Goal: Information Seeking & Learning: Learn about a topic

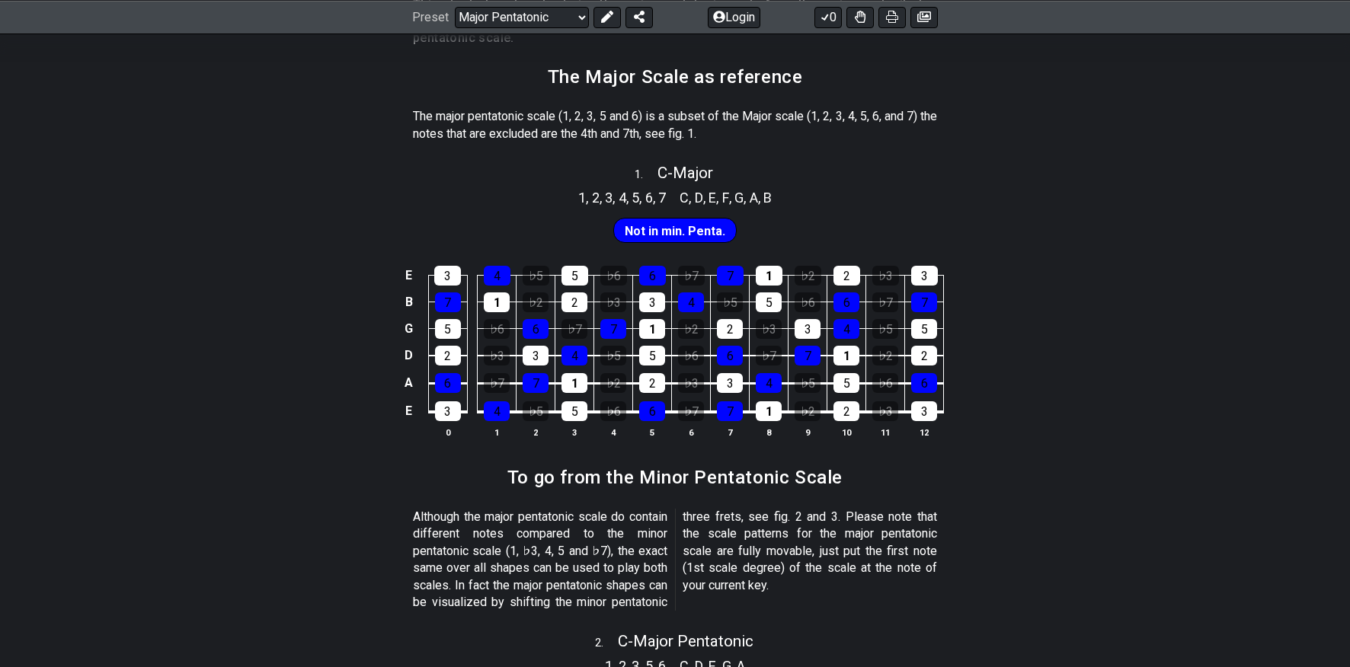
scroll to position [349, 0]
click at [773, 277] on div "1" at bounding box center [769, 275] width 27 height 20
click at [765, 267] on div "1" at bounding box center [769, 275] width 27 height 20
click at [846, 300] on div "6" at bounding box center [847, 302] width 26 height 20
click at [856, 305] on div "6" at bounding box center [847, 302] width 26 height 20
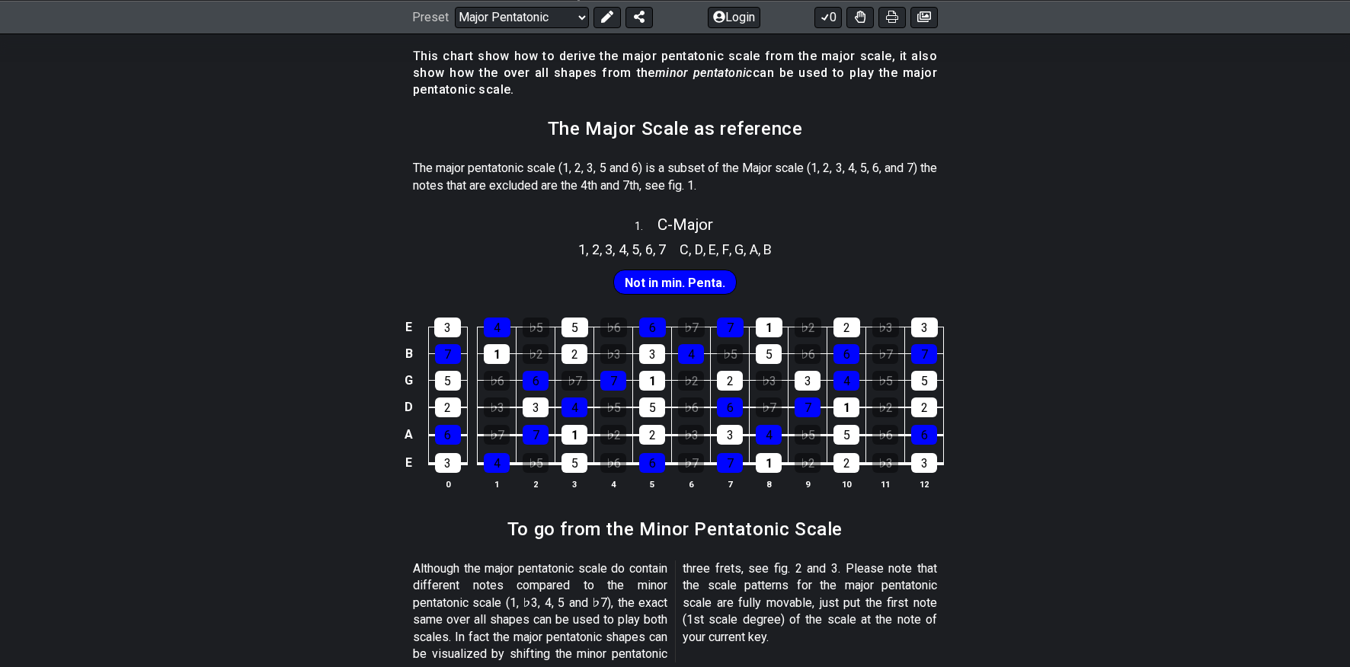
scroll to position [295, 0]
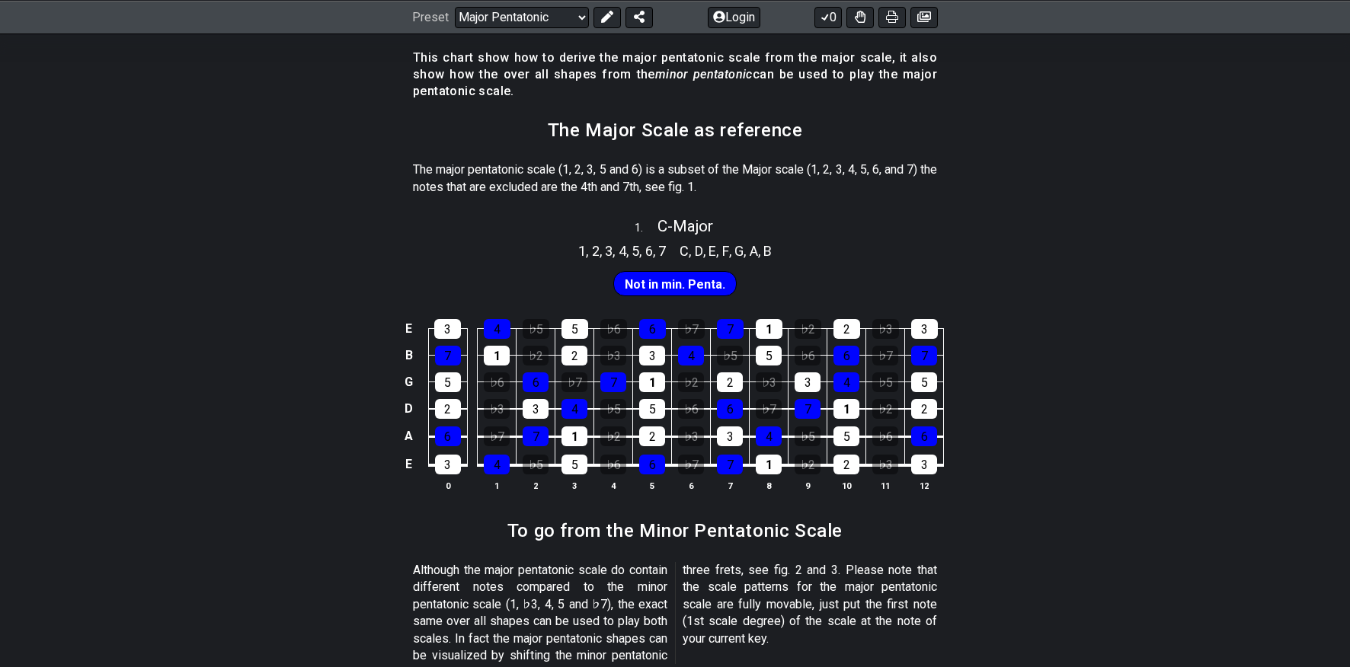
click at [864, 331] on td "6" at bounding box center [846, 341] width 39 height 27
click at [856, 331] on div "2" at bounding box center [847, 329] width 27 height 20
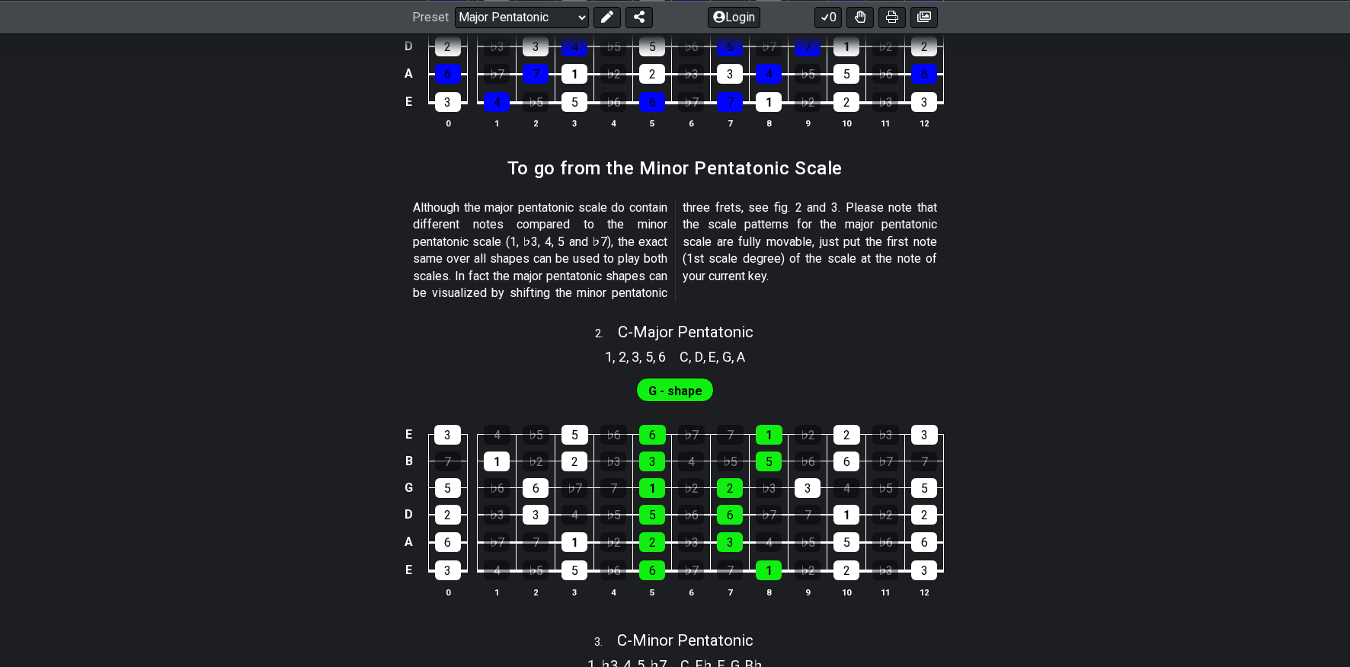
scroll to position [660, 0]
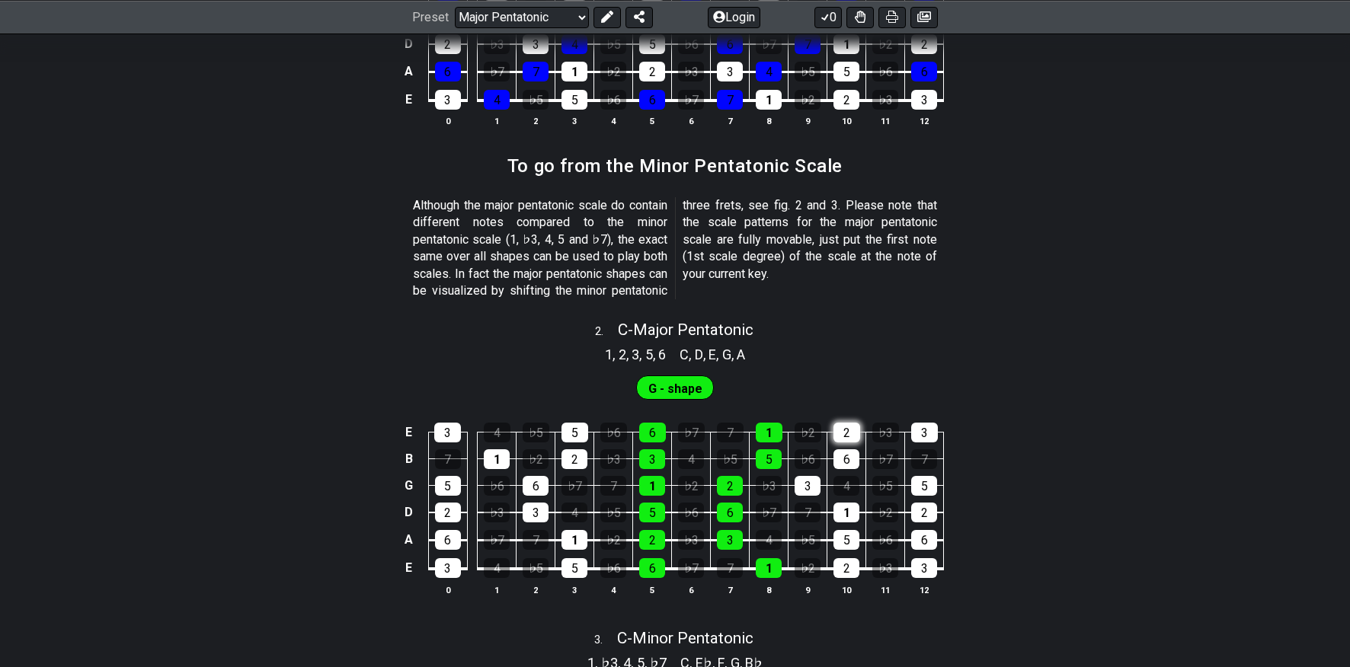
click at [843, 430] on div "2" at bounding box center [847, 433] width 27 height 20
click at [859, 433] on div "2" at bounding box center [847, 433] width 27 height 20
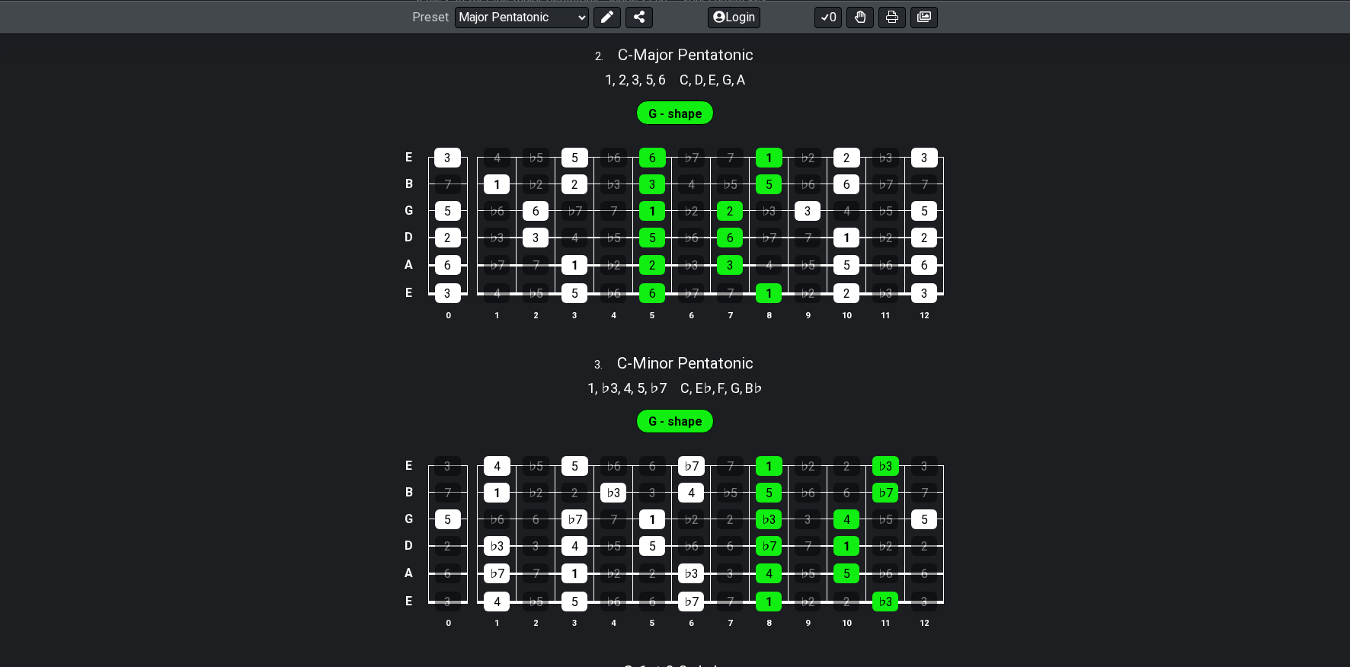
scroll to position [932, 0]
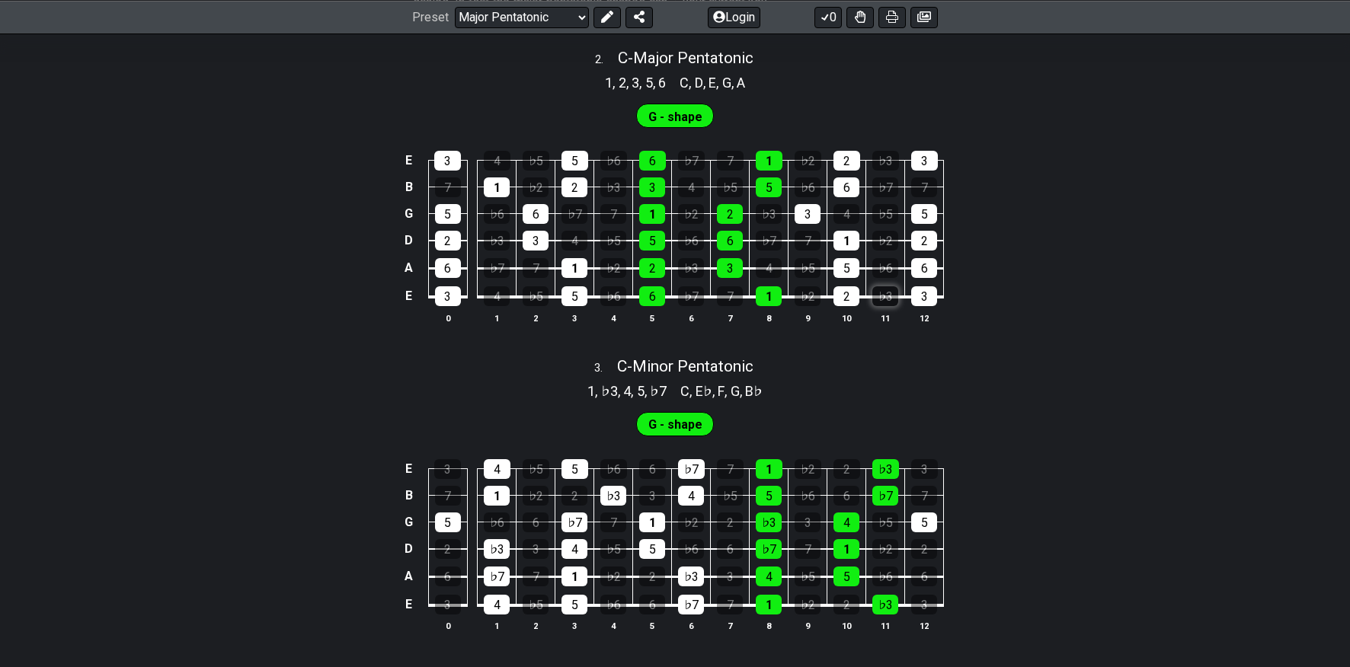
click at [897, 296] on div "♭3" at bounding box center [885, 296] width 26 height 20
click at [893, 291] on div "♭3" at bounding box center [885, 296] width 26 height 20
click at [883, 270] on div "♭6" at bounding box center [885, 268] width 26 height 20
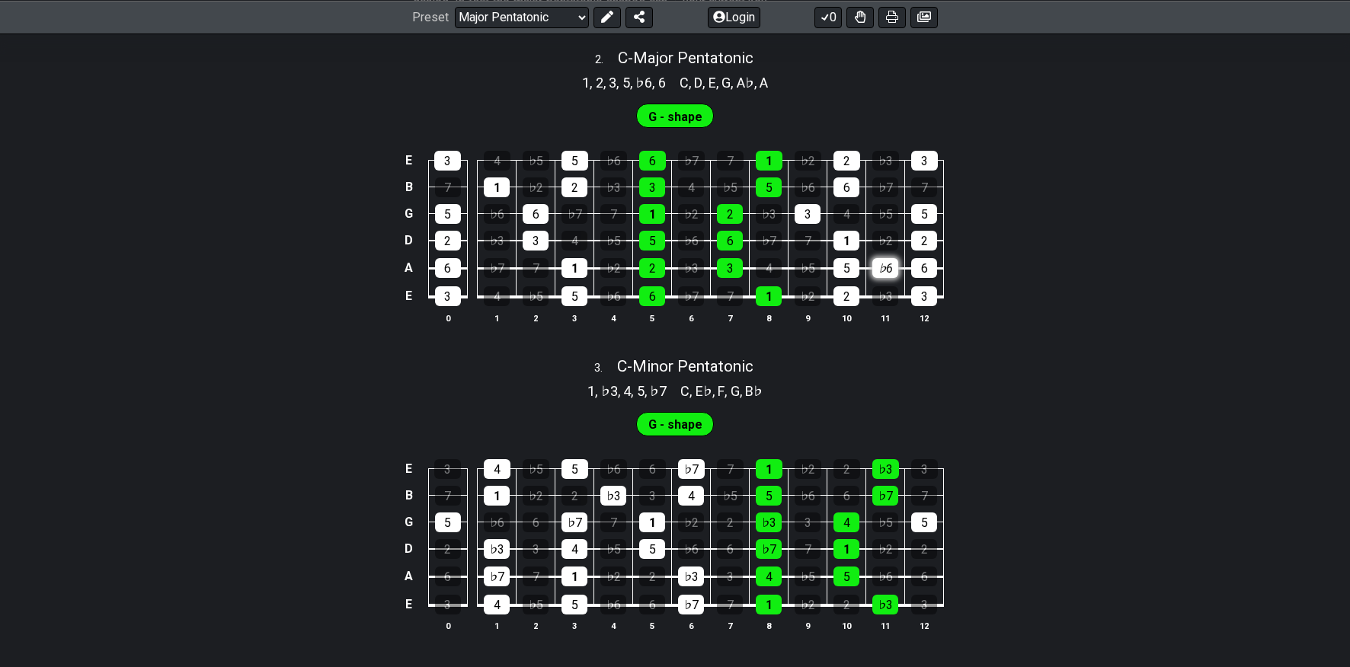
click at [883, 270] on div "♭6" at bounding box center [885, 268] width 26 height 20
click at [882, 245] on div "♭2" at bounding box center [885, 241] width 26 height 20
click at [850, 241] on div "1" at bounding box center [847, 241] width 26 height 20
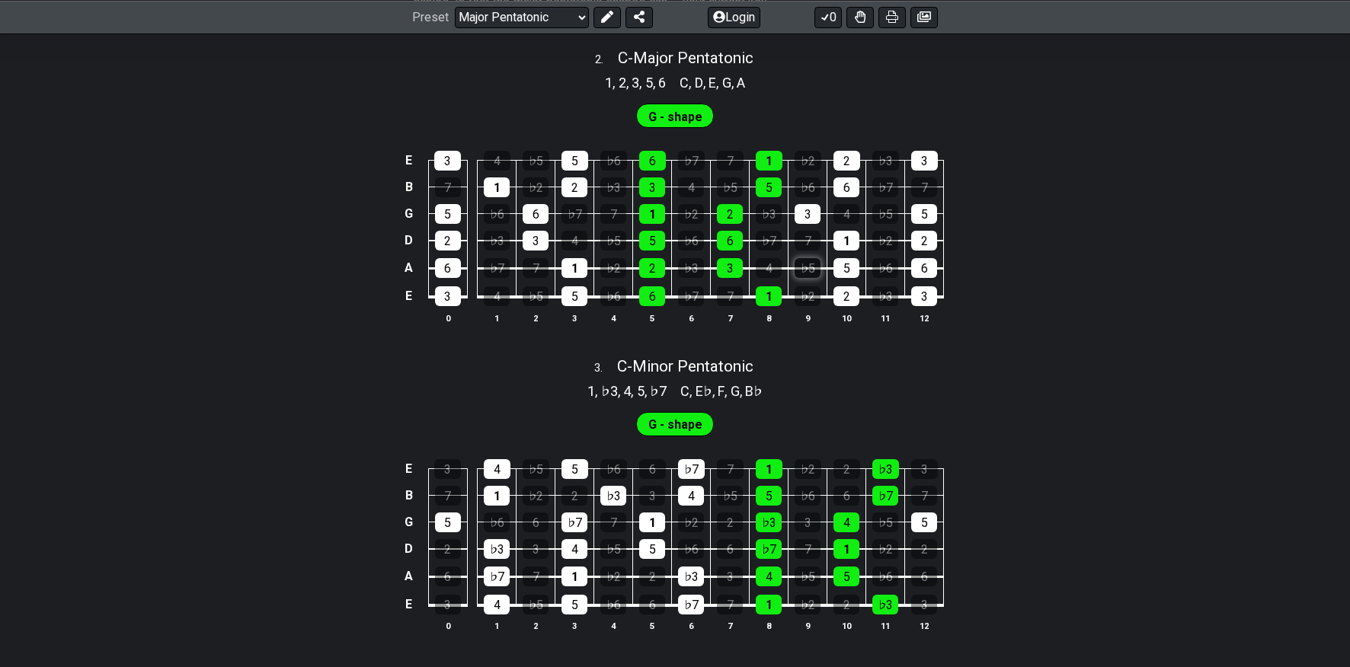
click at [799, 270] on div "♭5" at bounding box center [808, 268] width 26 height 20
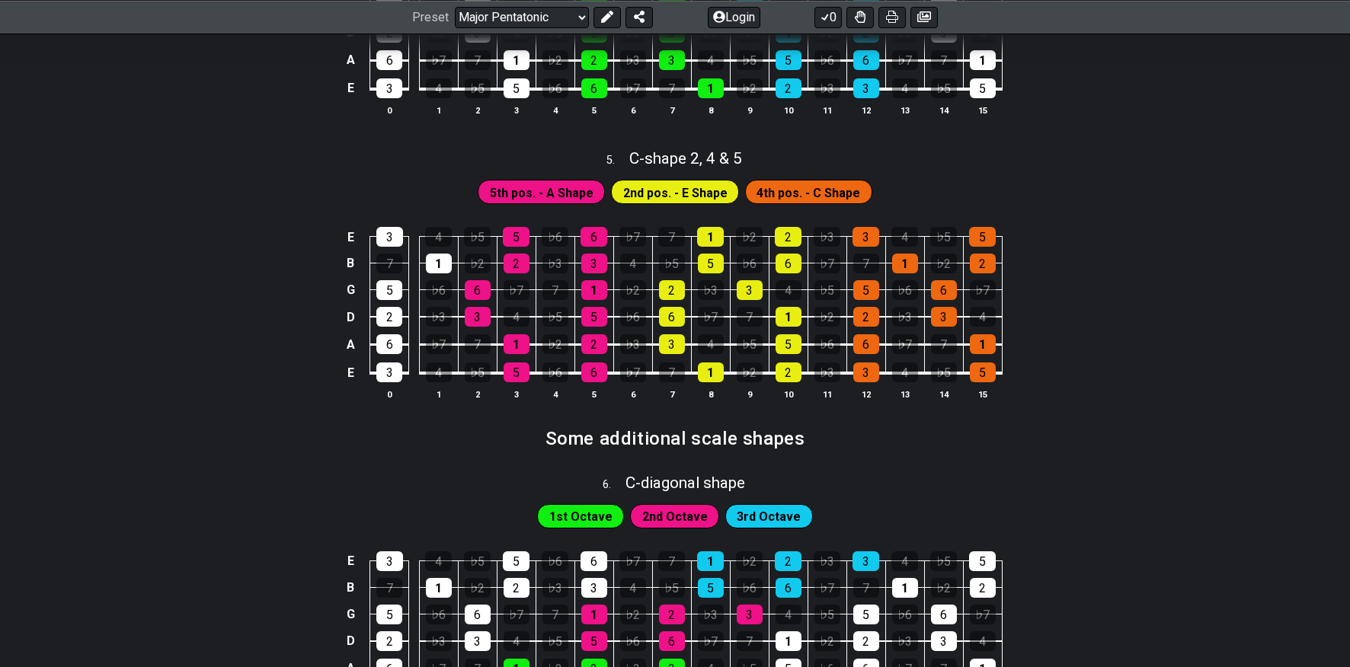
scroll to position [2065, 0]
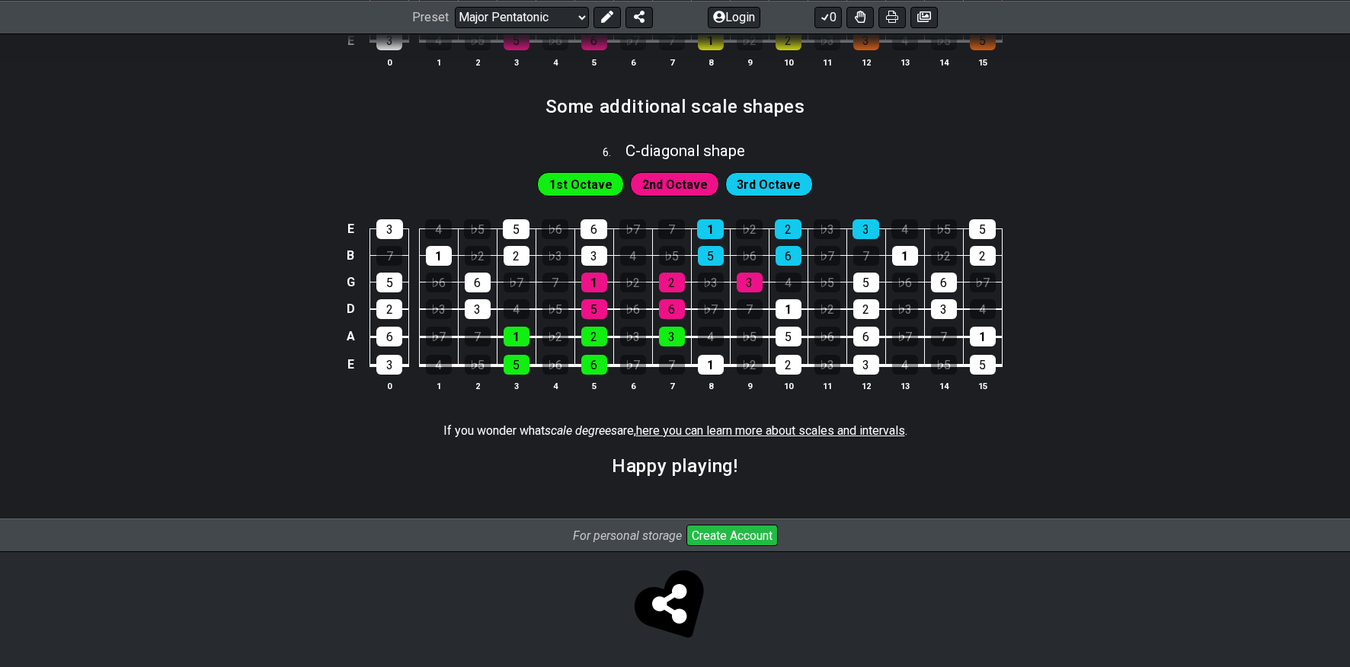
click at [1169, 325] on div "E 3 4 ♭5 5 ♭6 6 ♭7 7 1 ♭2 2 ♭3 3 4 ♭5 5 B 7 1 ♭2 2 ♭3 3 4 ♭5 5 ♭6 6 ♭7 7 1 ♭2 2…" at bounding box center [675, 307] width 1350 height 214
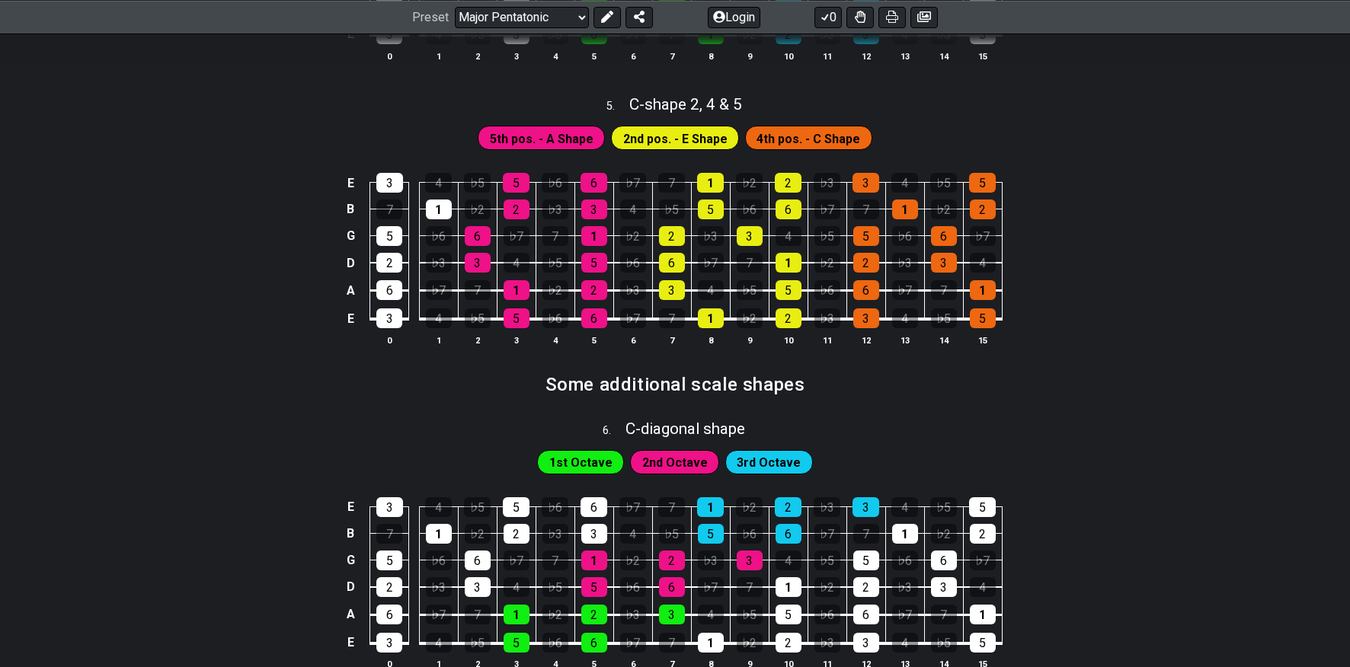
scroll to position [1785, 0]
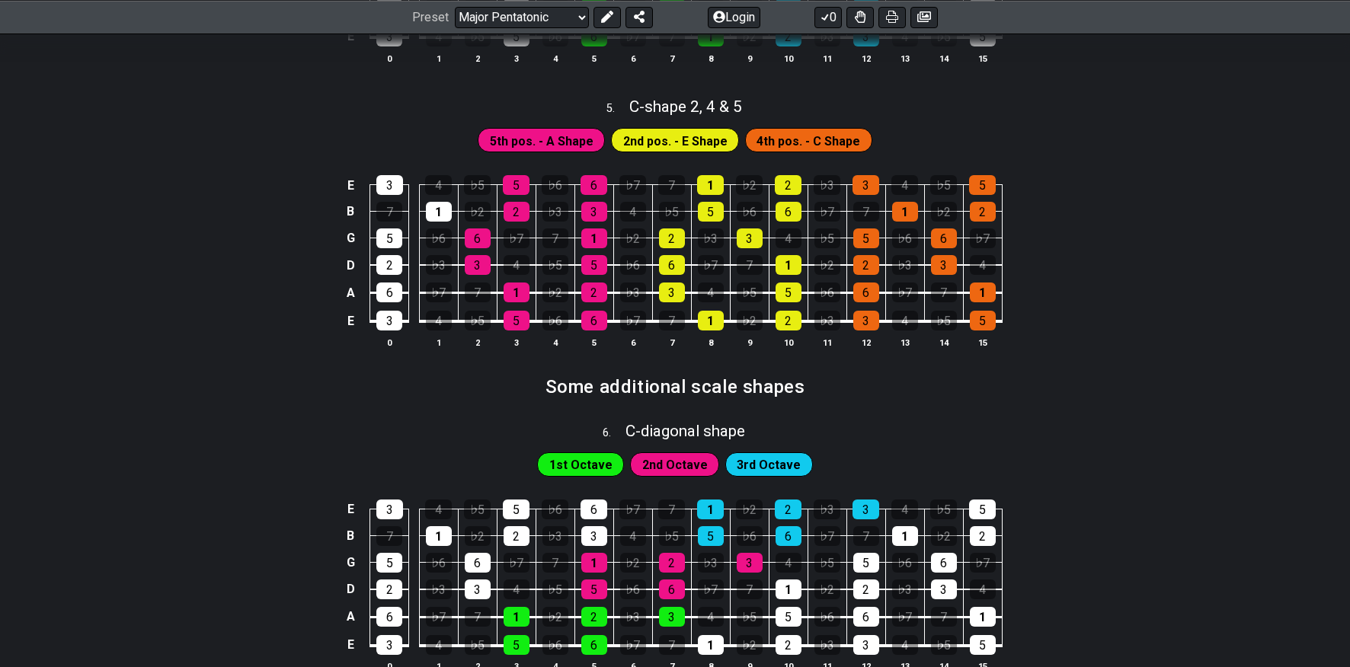
click at [1158, 277] on div "E 3 4 ♭5 5 ♭6 6 ♭7 7 1 ♭2 2 ♭3 3 4 ♭5 5 B 7 1 ♭2 2 ♭3 3 4 ♭5 5 ♭6 6 ♭7 7 1 ♭2 2…" at bounding box center [675, 262] width 1350 height 214
click at [1165, 242] on div "E 3 4 ♭5 5 ♭6 6 ♭7 7 1 ♭2 2 ♭3 3 4 ♭5 5 B 7 1 ♭2 2 ♭3 3 4 ♭5 5 ♭6 6 ♭7 7 1 ♭2 2…" at bounding box center [675, 262] width 1350 height 214
click at [1170, 219] on div "E 3 4 ♭5 5 ♭6 6 ♭7 7 1 ♭2 2 ♭3 3 4 ♭5 5 B 7 1 ♭2 2 ♭3 3 4 ♭5 5 ♭6 6 ♭7 7 1 ♭2 2…" at bounding box center [675, 262] width 1350 height 214
click at [1145, 192] on div "E 3 4 ♭5 5 ♭6 6 ♭7 7 1 ♭2 2 ♭3 3 4 ♭5 5 B 7 1 ♭2 2 ♭3 3 4 ♭5 5 ♭6 6 ♭7 7 1 ♭2 2…" at bounding box center [675, 262] width 1350 height 214
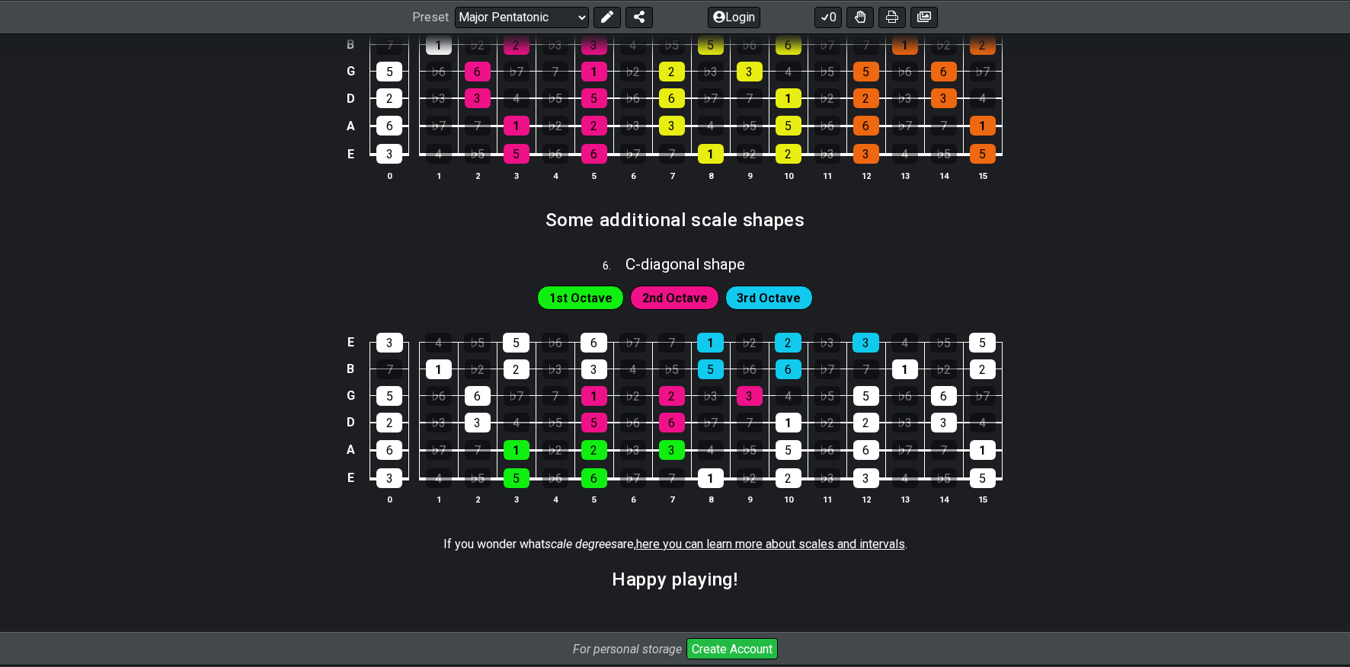
scroll to position [1952, 0]
click at [783, 289] on span "3rd Octave" at bounding box center [769, 297] width 64 height 22
click at [910, 337] on div "4" at bounding box center [904, 342] width 27 height 20
click at [985, 339] on div "5" at bounding box center [982, 342] width 27 height 20
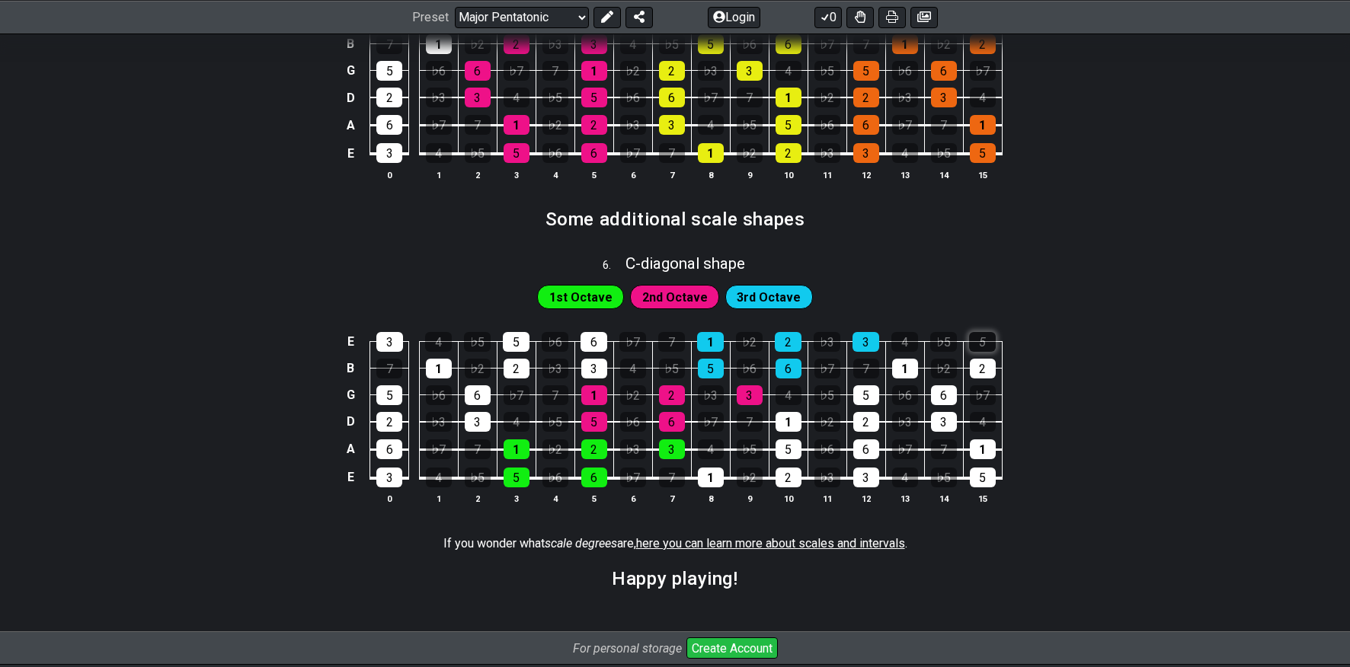
click at [985, 339] on div "5" at bounding box center [982, 342] width 27 height 20
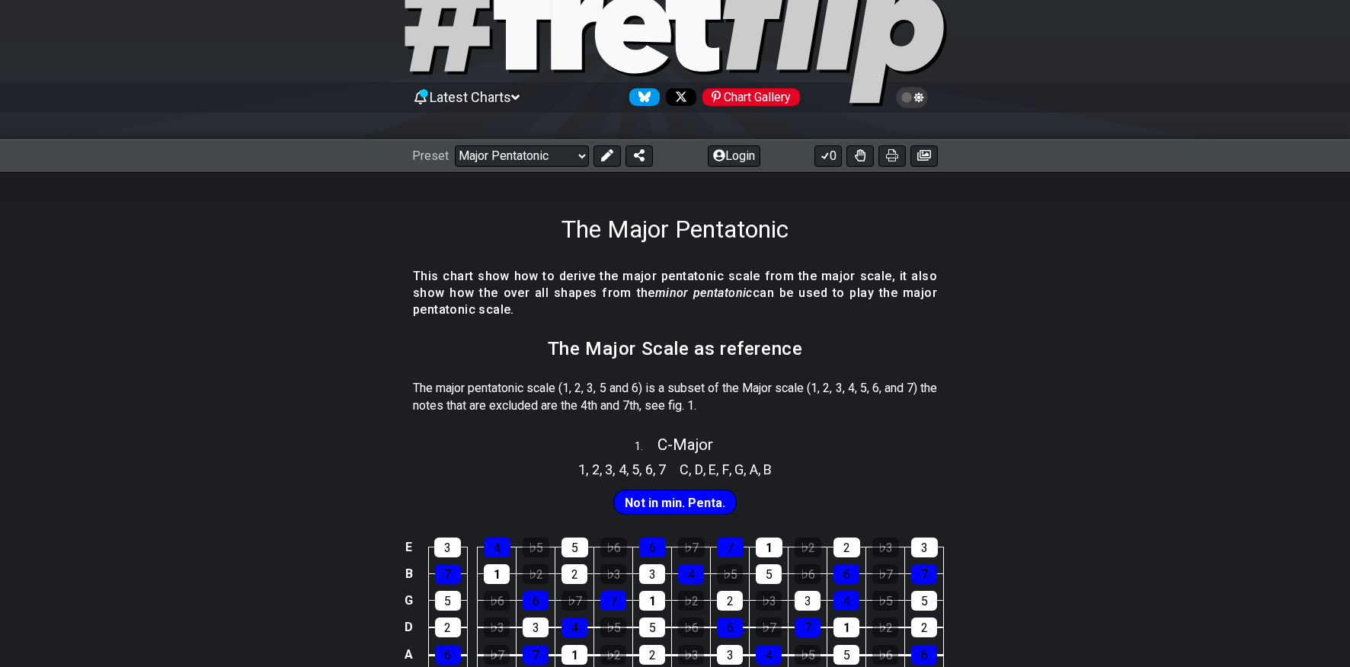
scroll to position [0, 0]
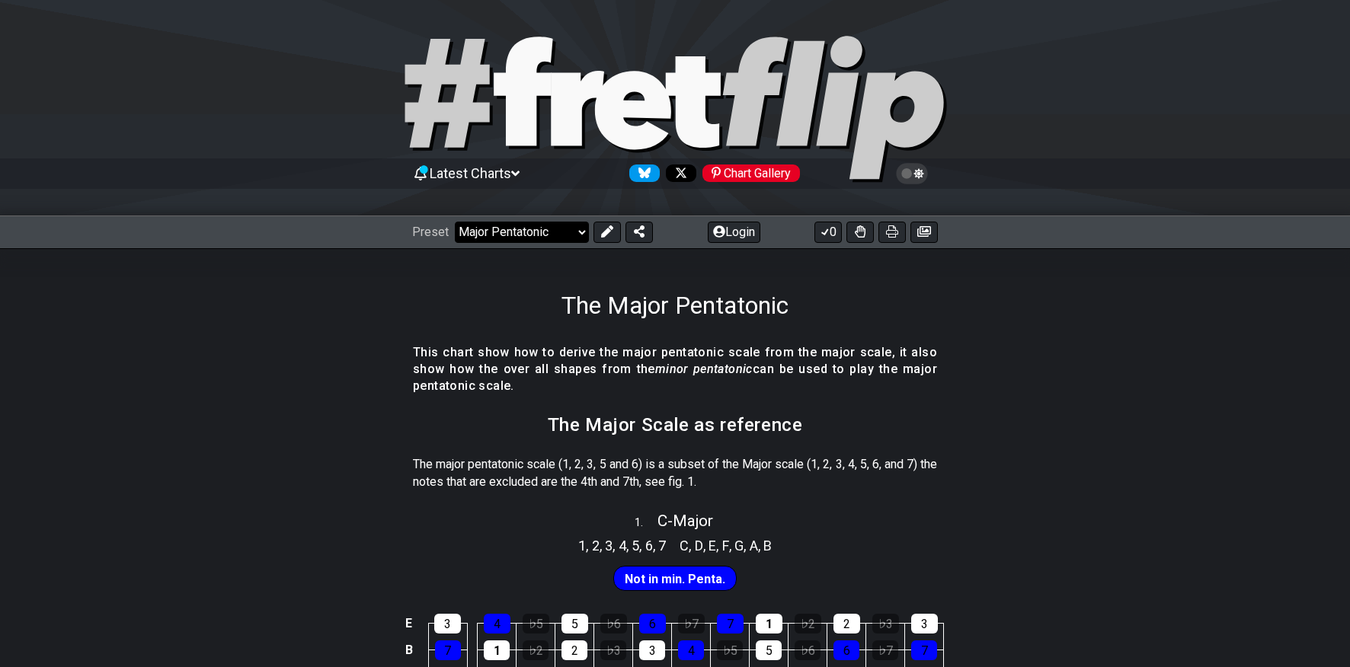
click at [524, 239] on select "Welcome to #fretflip! Initial Preset Custom Preset Minor Pentatonic Major Penta…" at bounding box center [522, 232] width 134 height 21
click at [455, 222] on select "Welcome to #fretflip! Initial Preset Custom Preset Minor Pentatonic Major Penta…" at bounding box center [522, 232] width 134 height 21
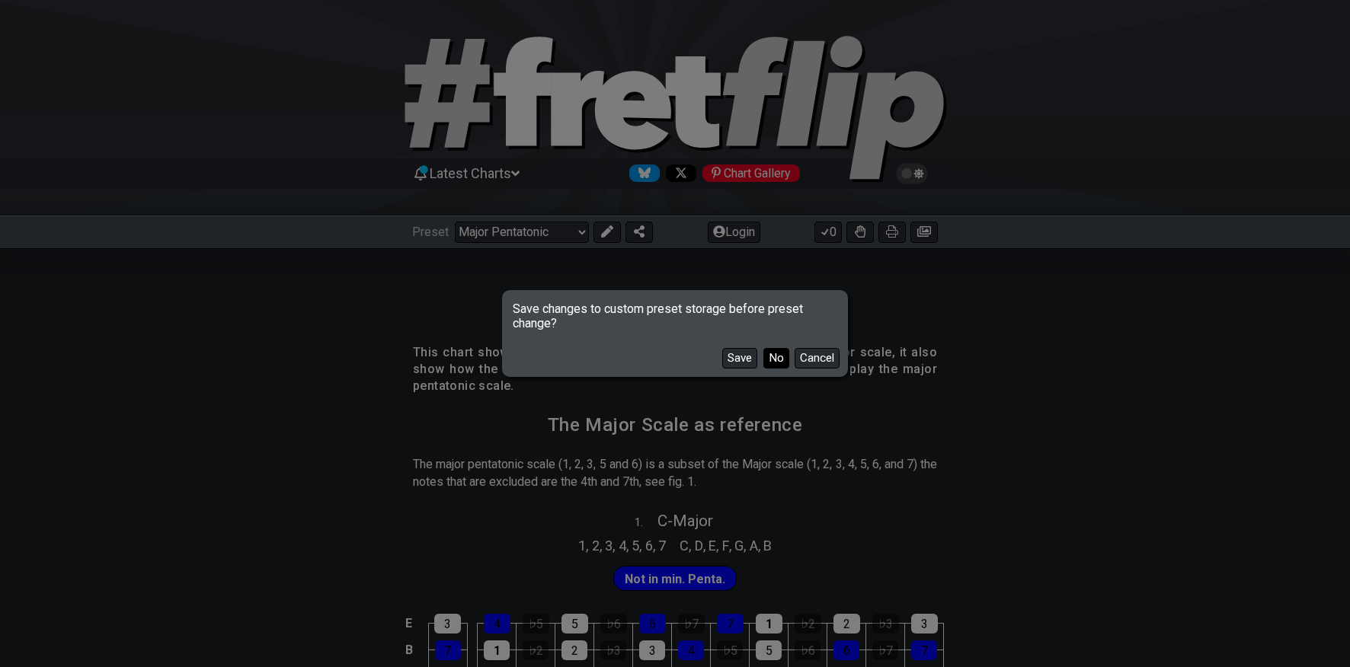
click at [774, 357] on button "No" at bounding box center [776, 358] width 26 height 21
select select "/minor-pentatonic"
select select "C"
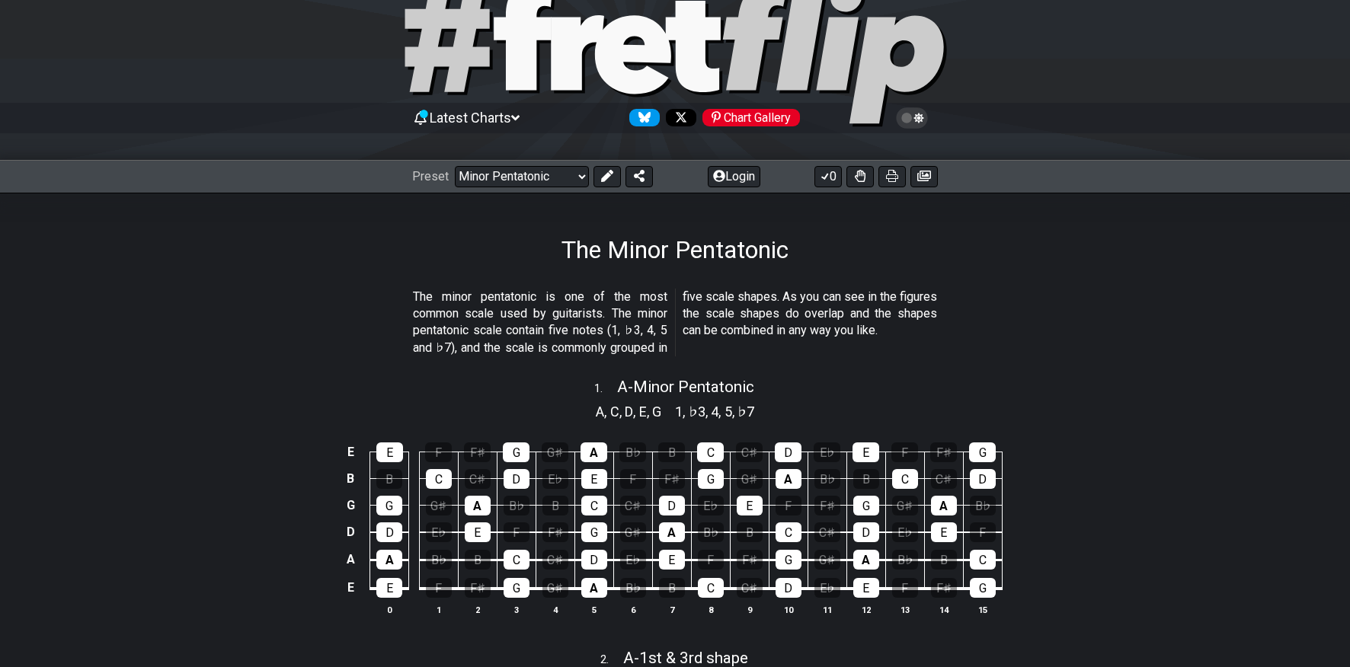
scroll to position [28, 0]
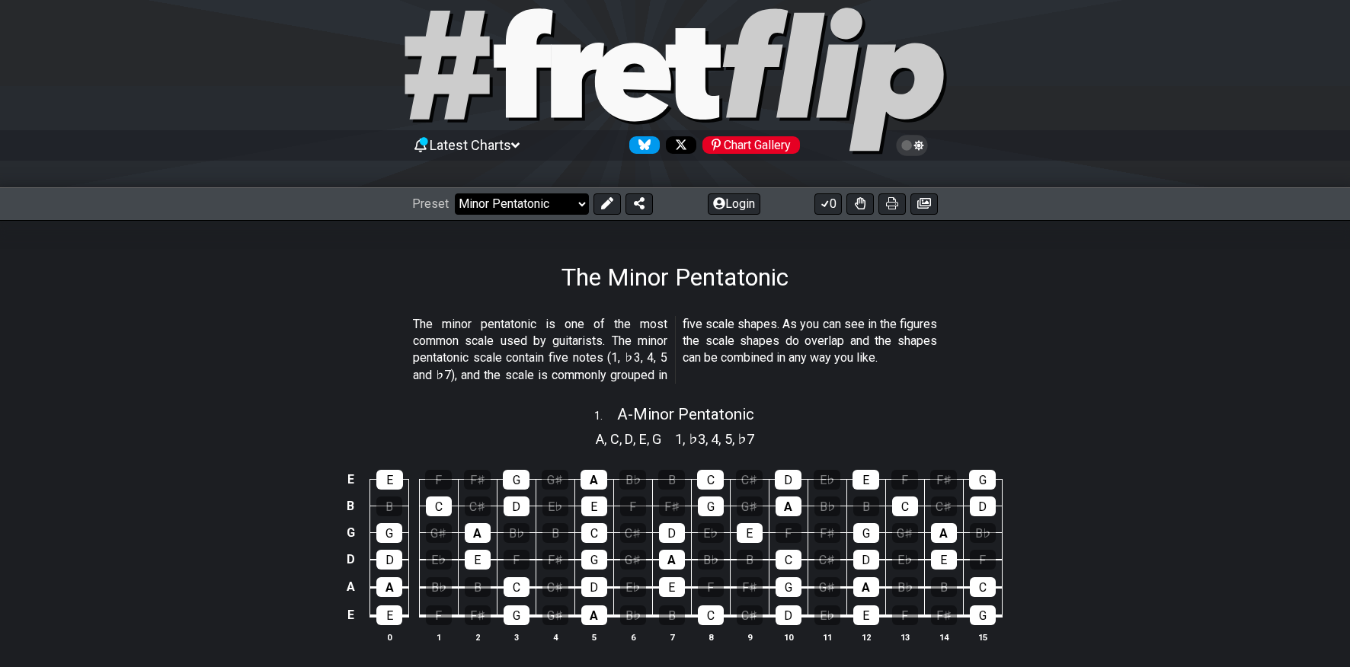
click at [565, 203] on select "Welcome to #fretflip! Initial Preset Custom Preset Minor Pentatonic Major Penta…" at bounding box center [522, 204] width 134 height 21
click at [455, 194] on select "Welcome to #fretflip! Initial Preset Custom Preset Minor Pentatonic Major Penta…" at bounding box center [522, 204] width 134 height 21
select select "/welcome"
select select "C"
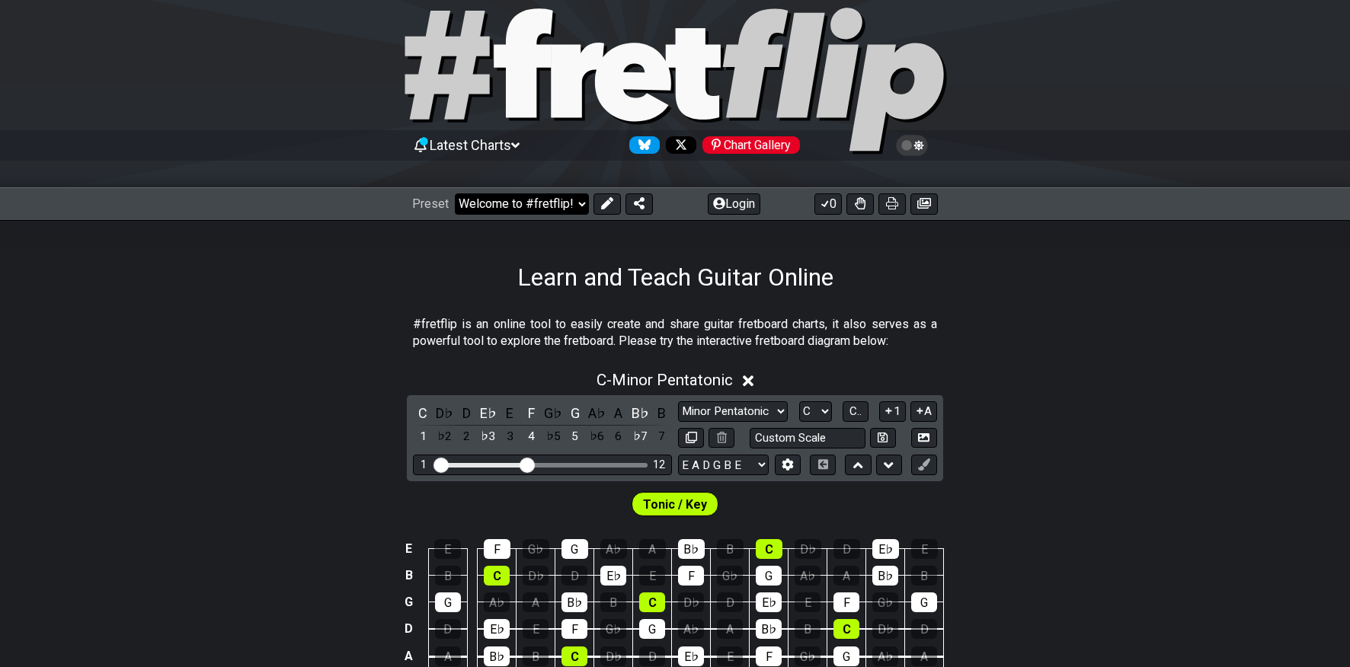
click at [534, 194] on select "Welcome to #fretflip! Initial Preset Custom Preset Minor Pentatonic Major Penta…" at bounding box center [522, 204] width 134 height 21
click at [455, 194] on select "Welcome to #fretflip! Initial Preset Custom Preset Minor Pentatonic Major Penta…" at bounding box center [522, 204] width 134 height 21
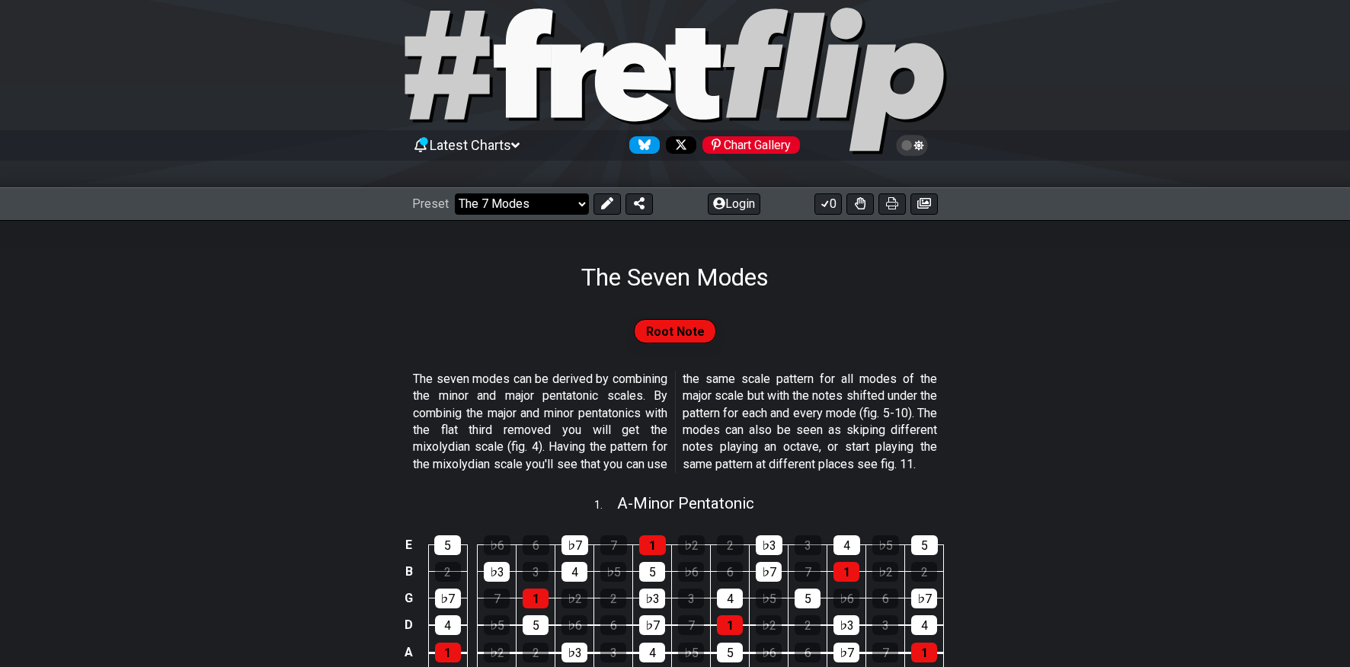
click at [528, 203] on select "Welcome to #fretflip! Initial Preset Custom Preset Minor Pentatonic Major Penta…" at bounding box center [522, 204] width 134 height 21
click at [455, 194] on select "Welcome to #fretflip! Initial Preset Custom Preset Minor Pentatonic Major Penta…" at bounding box center [522, 204] width 134 height 21
select select "/minor-pentatonic"
select select "C"
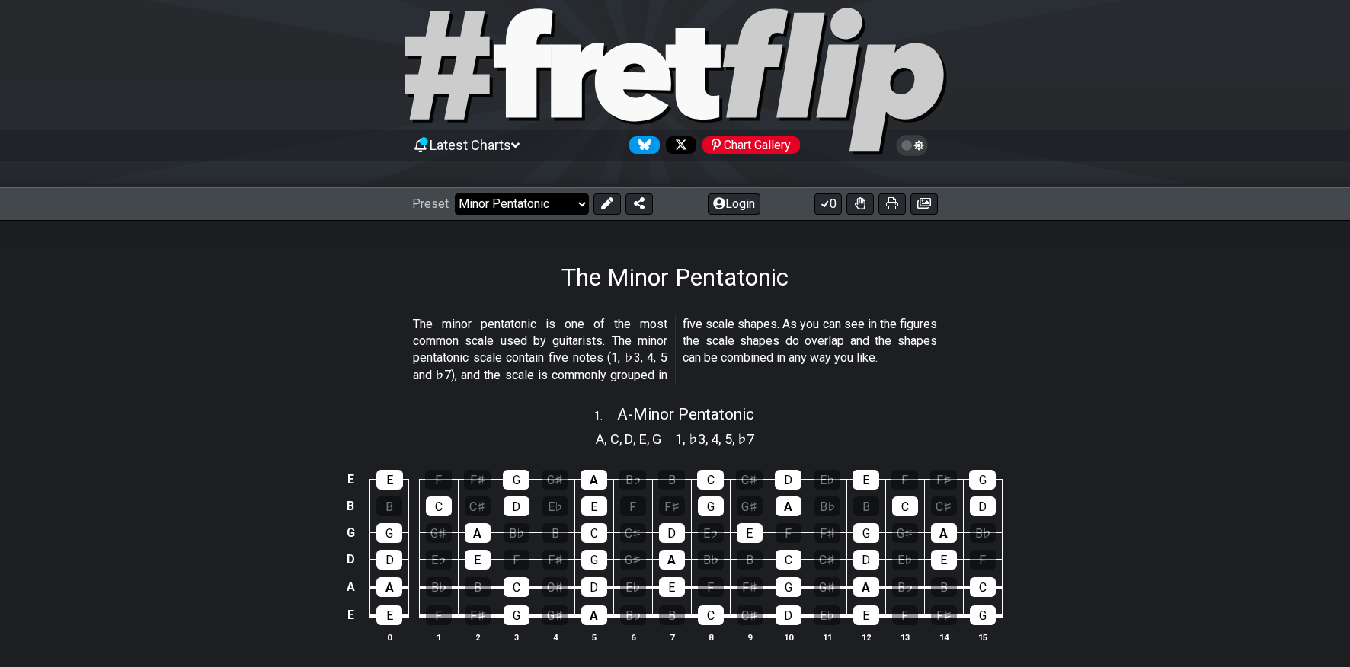
click at [520, 202] on select "Welcome to #fretflip! Initial Preset Custom Preset Minor Pentatonic Major Penta…" at bounding box center [522, 204] width 134 height 21
click at [455, 194] on select "Welcome to #fretflip! Initial Preset Custom Preset Minor Pentatonic Major Penta…" at bounding box center [522, 204] width 134 height 21
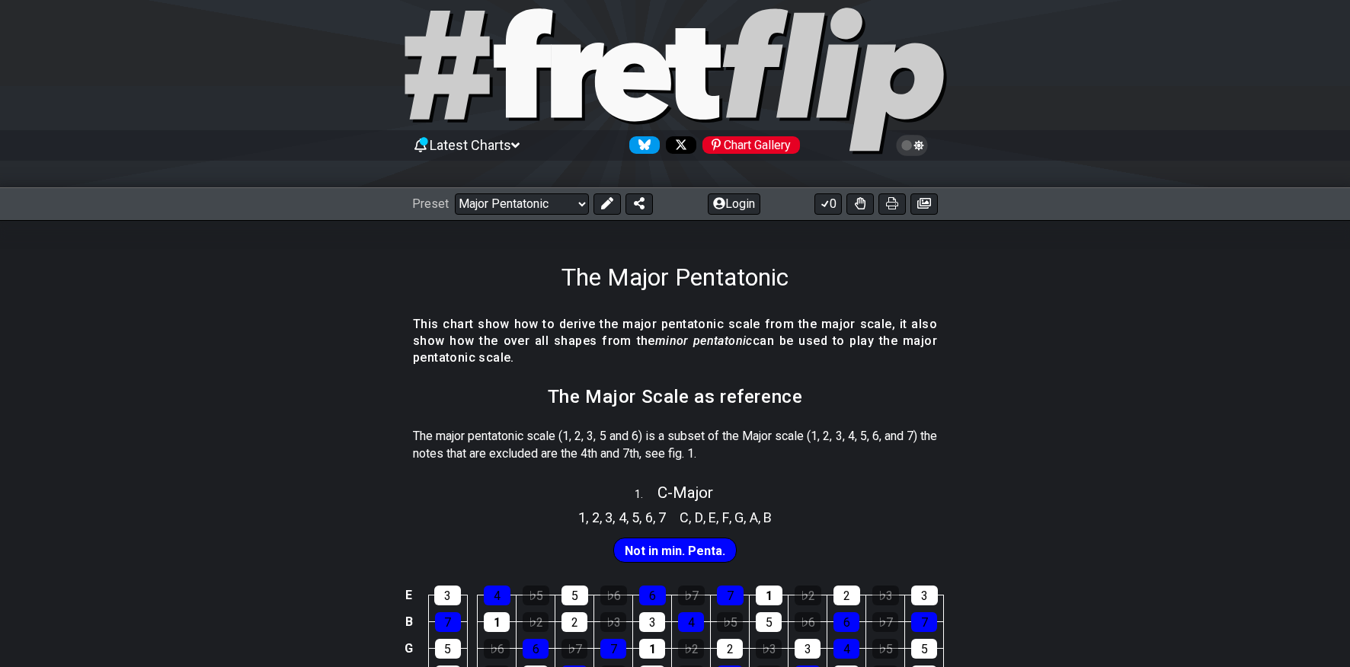
scroll to position [115, 0]
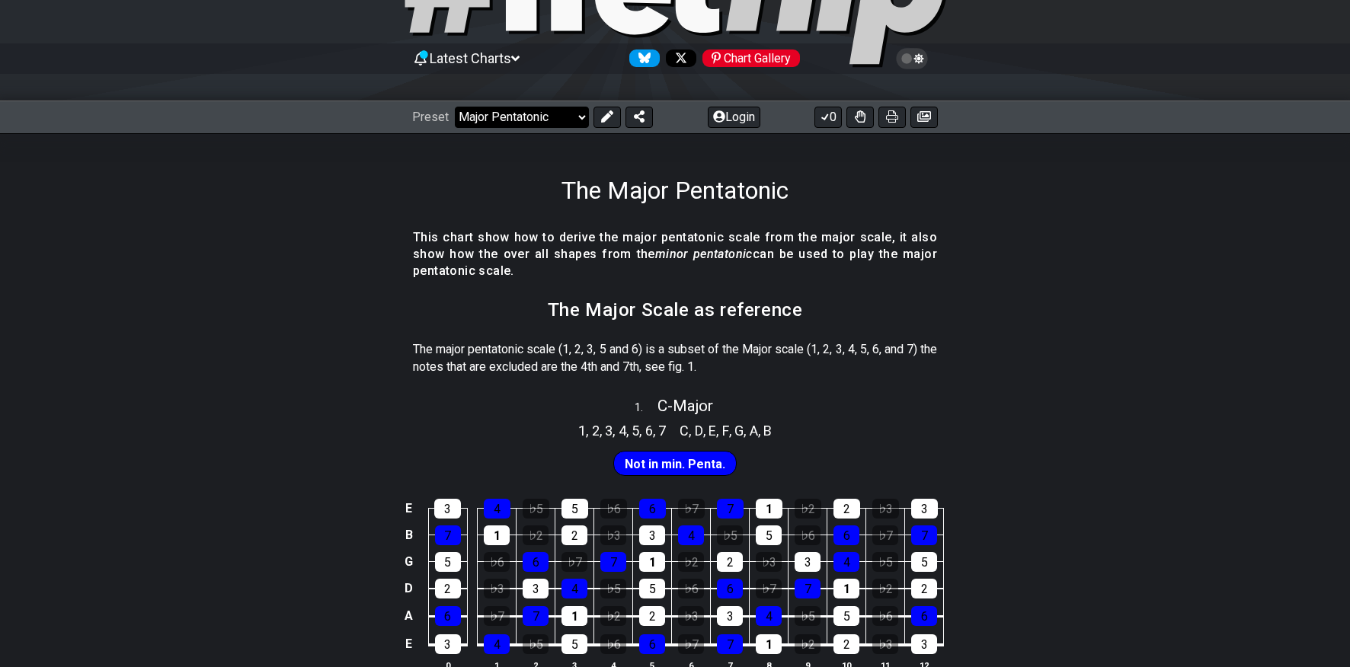
click at [532, 113] on select "Welcome to #fretflip! Initial Preset Custom Preset Minor Pentatonic Major Penta…" at bounding box center [522, 117] width 134 height 21
click at [455, 107] on select "Welcome to #fretflip! Initial Preset Custom Preset Minor Pentatonic Major Penta…" at bounding box center [522, 117] width 134 height 21
select select "/minor-pentatonic"
select select "C"
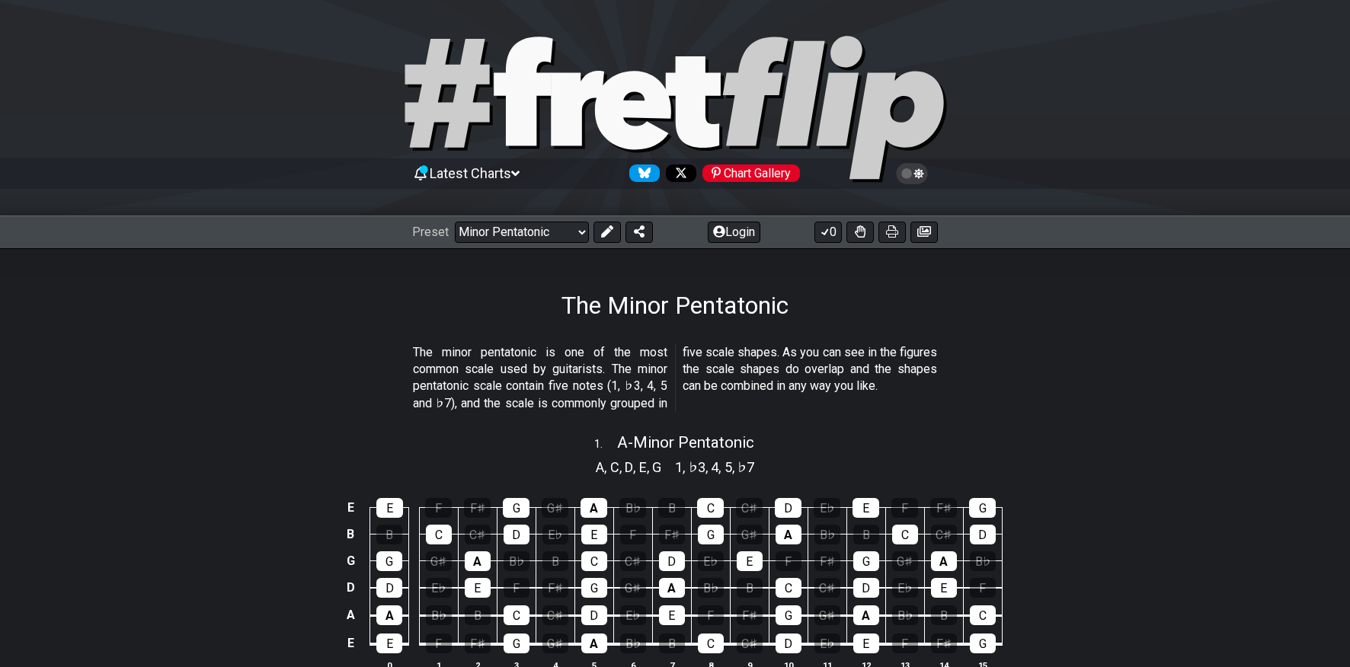
click at [594, 85] on icon at bounding box center [577, 108] width 53 height 75
select select "/welcome"
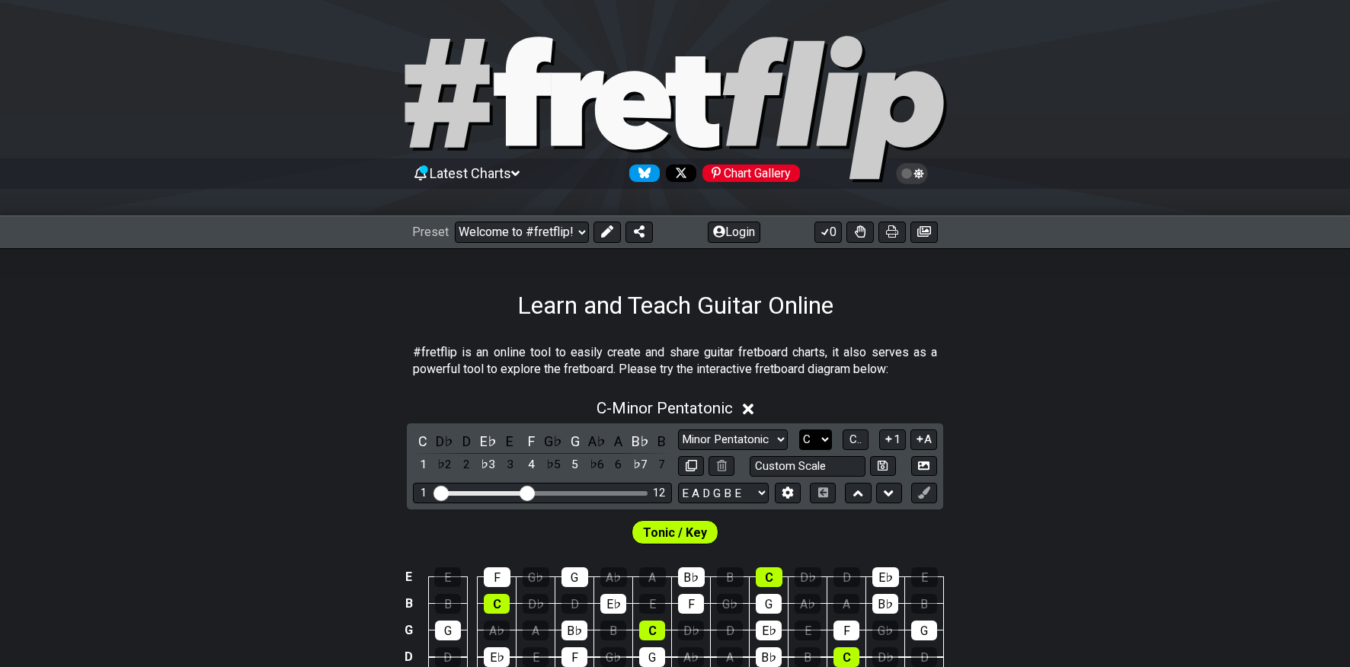
click at [806, 440] on select "A♭ A A♯ B♭ B C C♯ D♭ D D♯ E♭ E F F♯ G♭ G G♯" at bounding box center [815, 440] width 33 height 21
select select "E"
click at [799, 430] on select "A♭ A A♯ B♭ B C C♯ D♭ D D♯ E♭ E F F♯ G♭ G G♯" at bounding box center [815, 440] width 33 height 21
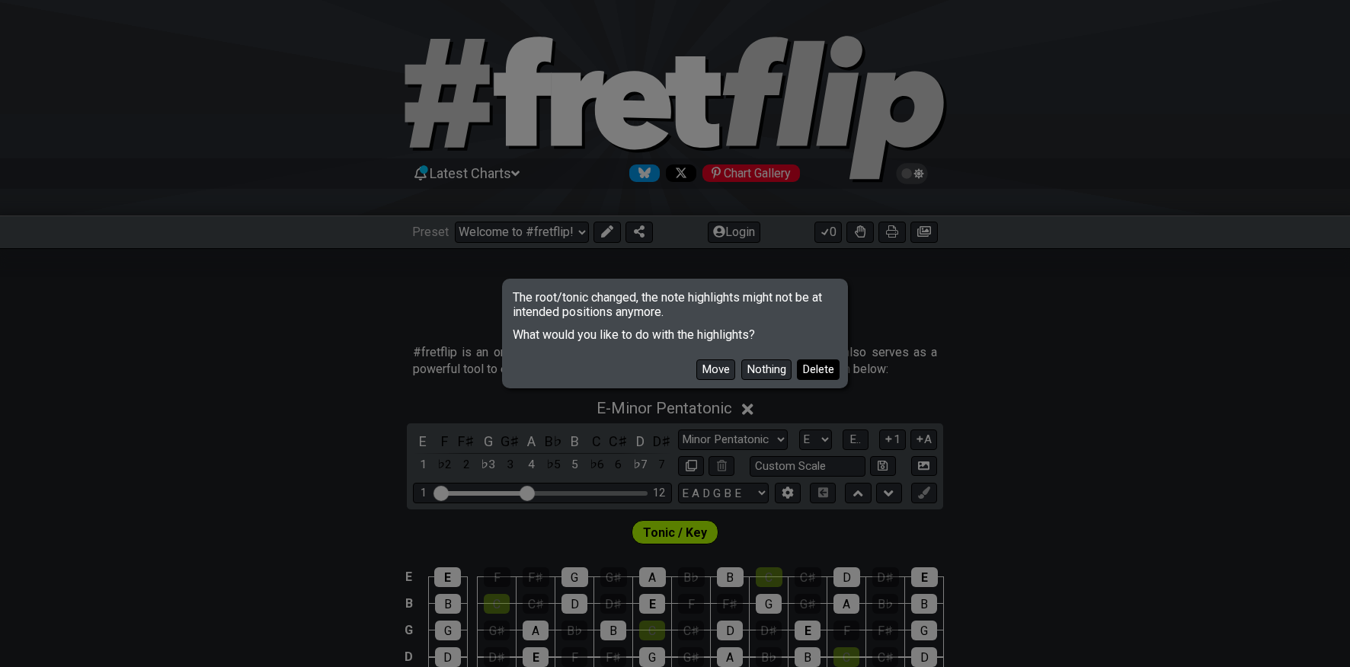
click at [815, 367] on button "Delete" at bounding box center [818, 370] width 43 height 21
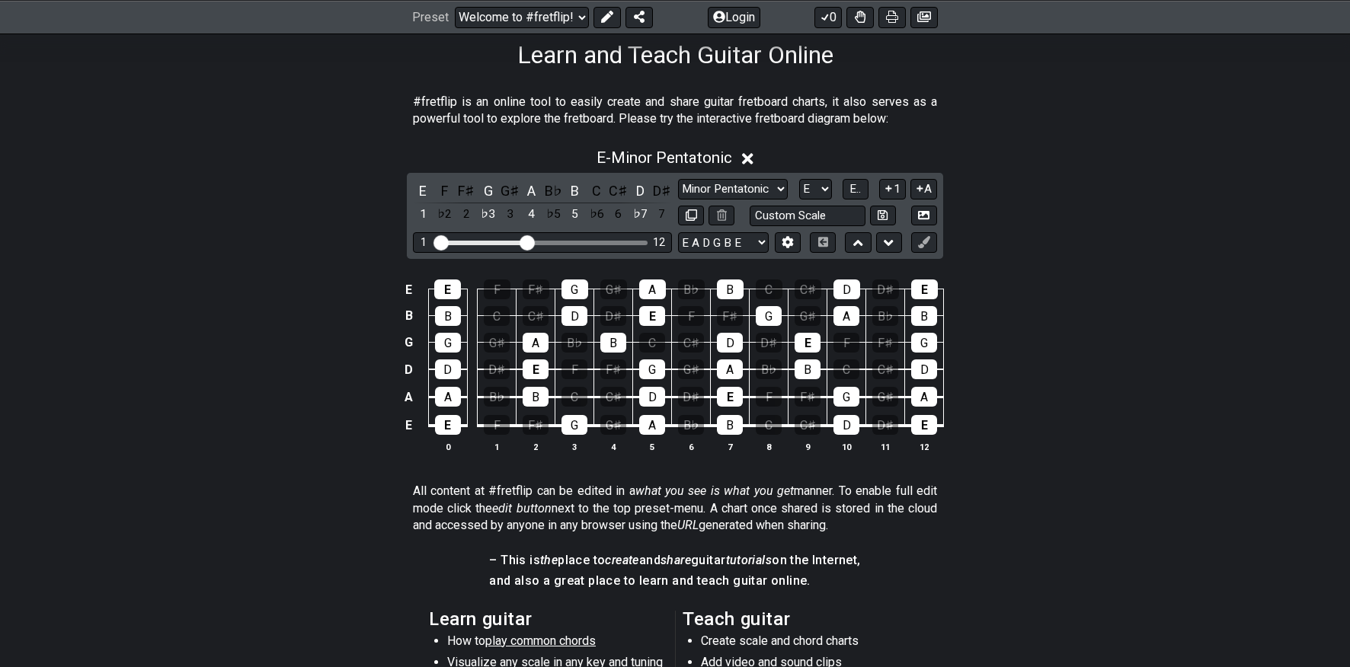
scroll to position [227, 0]
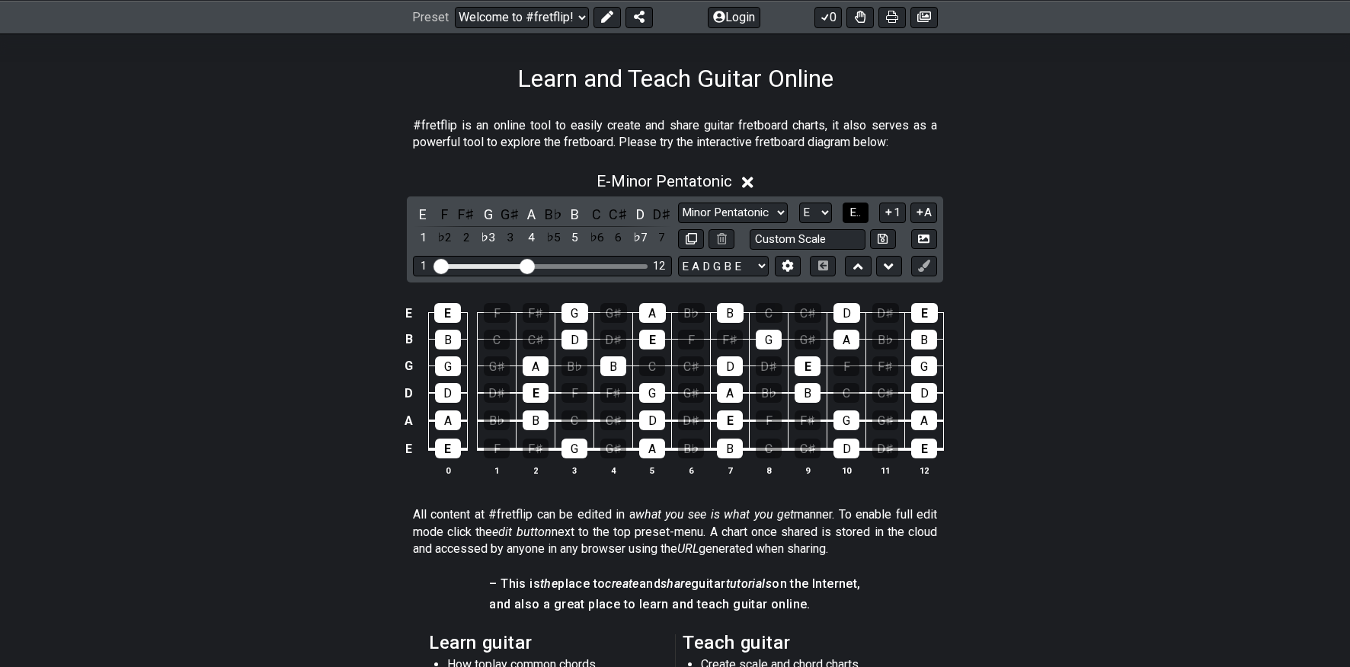
click at [854, 221] on button "E.." at bounding box center [856, 213] width 26 height 21
click at [819, 215] on select "A♭ A A♯ B♭ B C C♯ D♭ D D♯ E♭ E F F♯ G♭ G G♯" at bounding box center [814, 213] width 33 height 21
click at [933, 214] on button "A" at bounding box center [924, 213] width 27 height 21
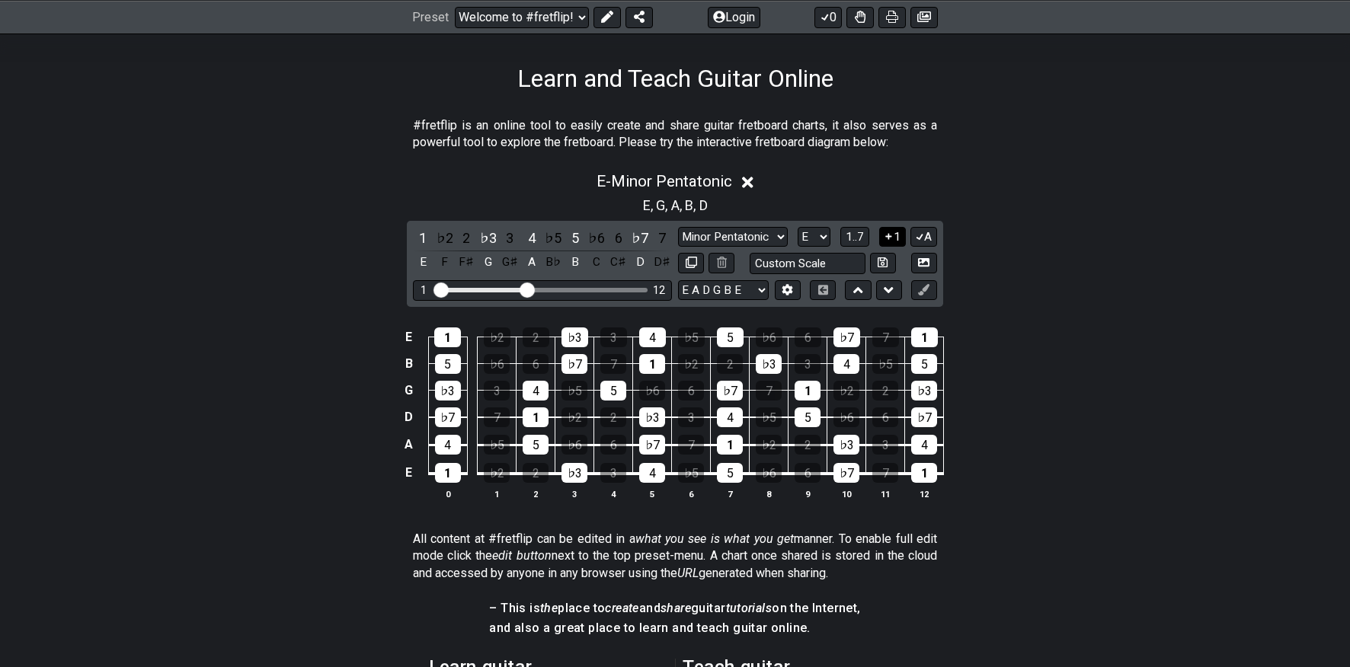
click at [893, 234] on button "1" at bounding box center [892, 237] width 26 height 21
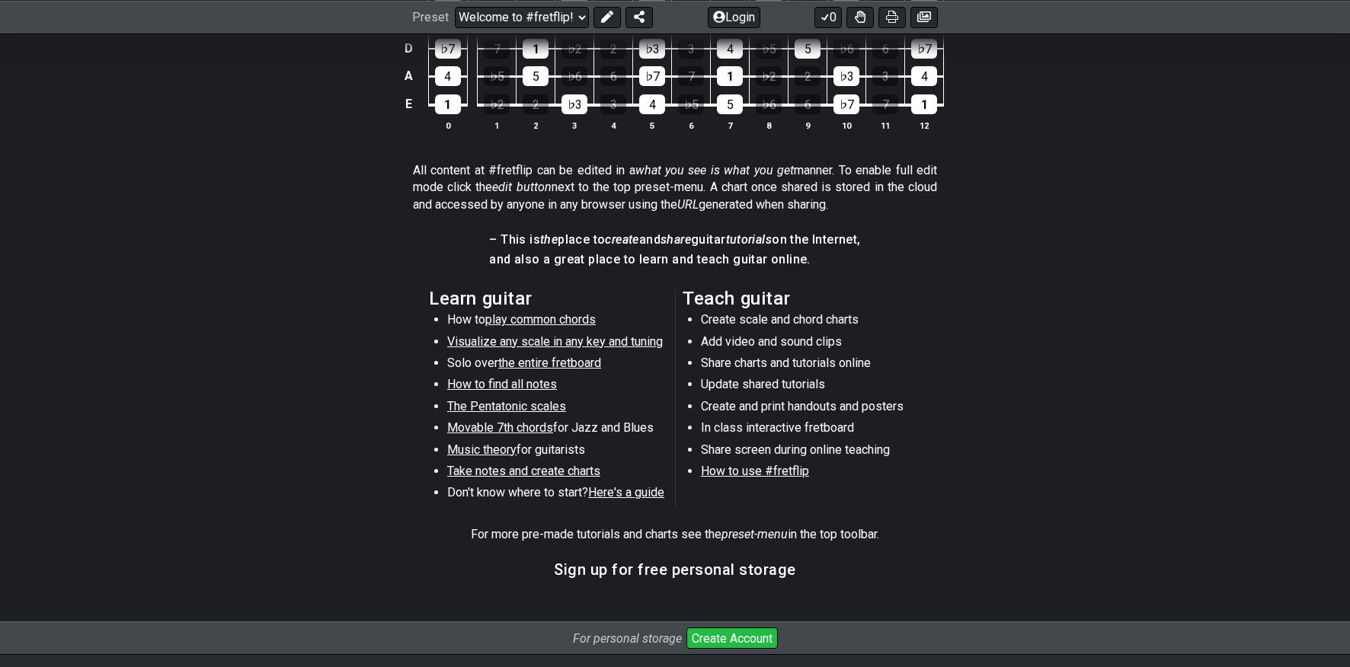
scroll to position [594, 0]
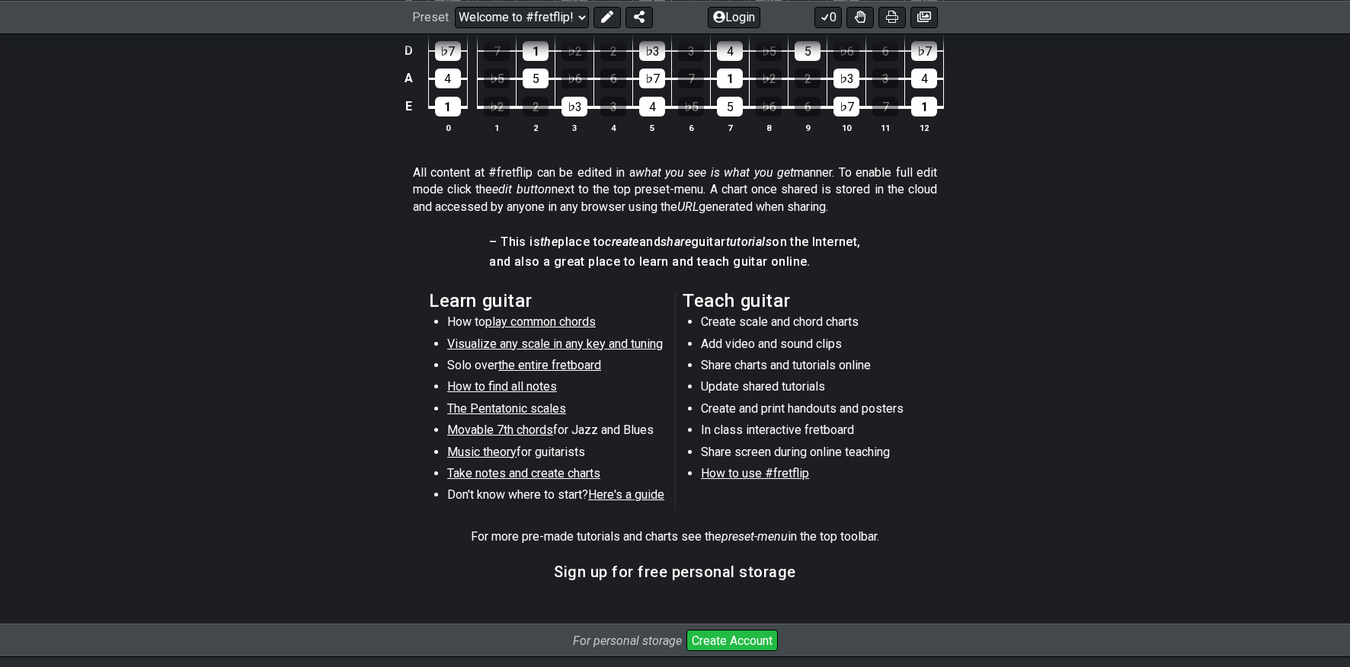
click at [547, 326] on span "play common chords" at bounding box center [540, 322] width 110 height 14
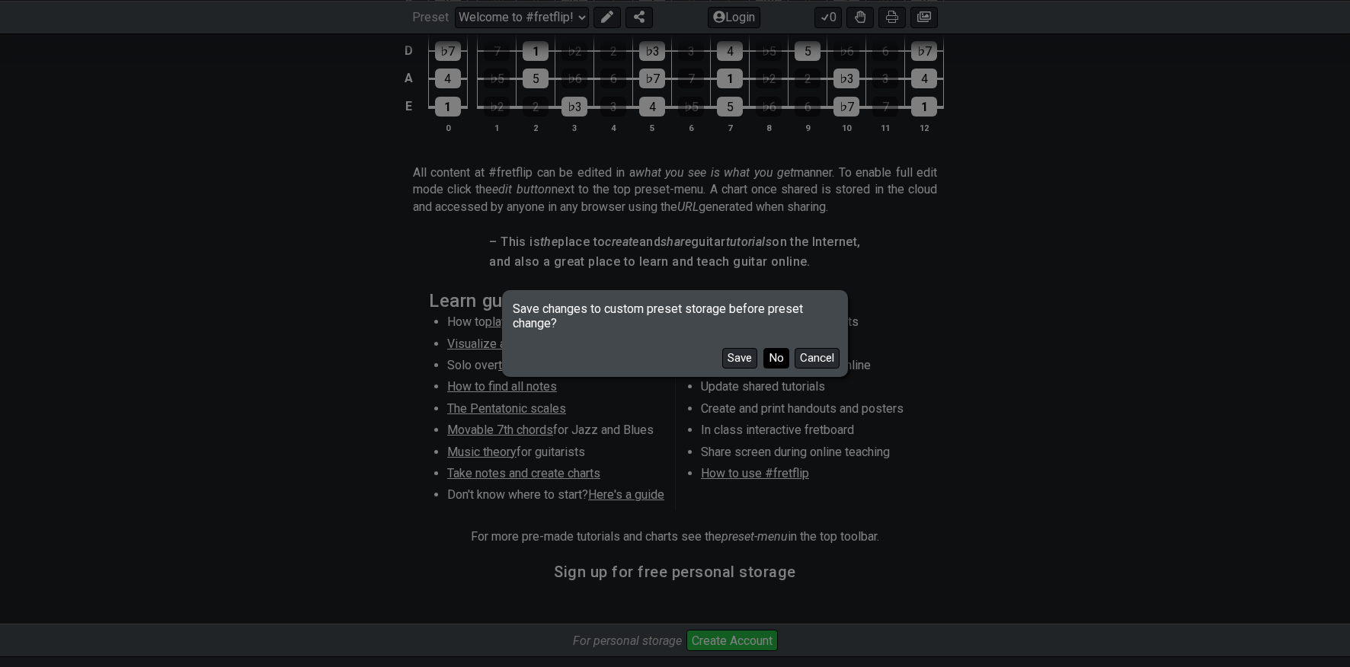
click at [780, 357] on button "No" at bounding box center [776, 358] width 26 height 21
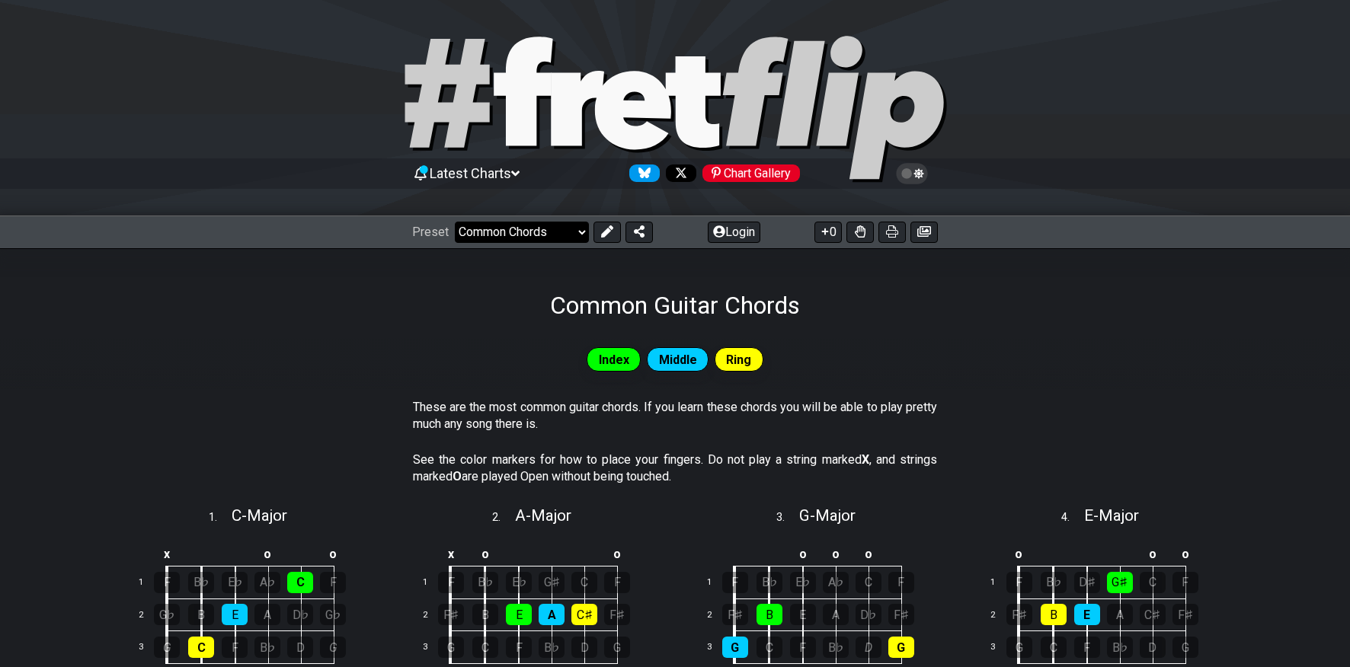
click at [496, 231] on select "Welcome to #fretflip! Initial Preset Custom Preset Minor Pentatonic Major Penta…" at bounding box center [522, 232] width 134 height 21
click at [455, 222] on select "Welcome to #fretflip! Initial Preset Custom Preset Minor Pentatonic Major Penta…" at bounding box center [522, 232] width 134 height 21
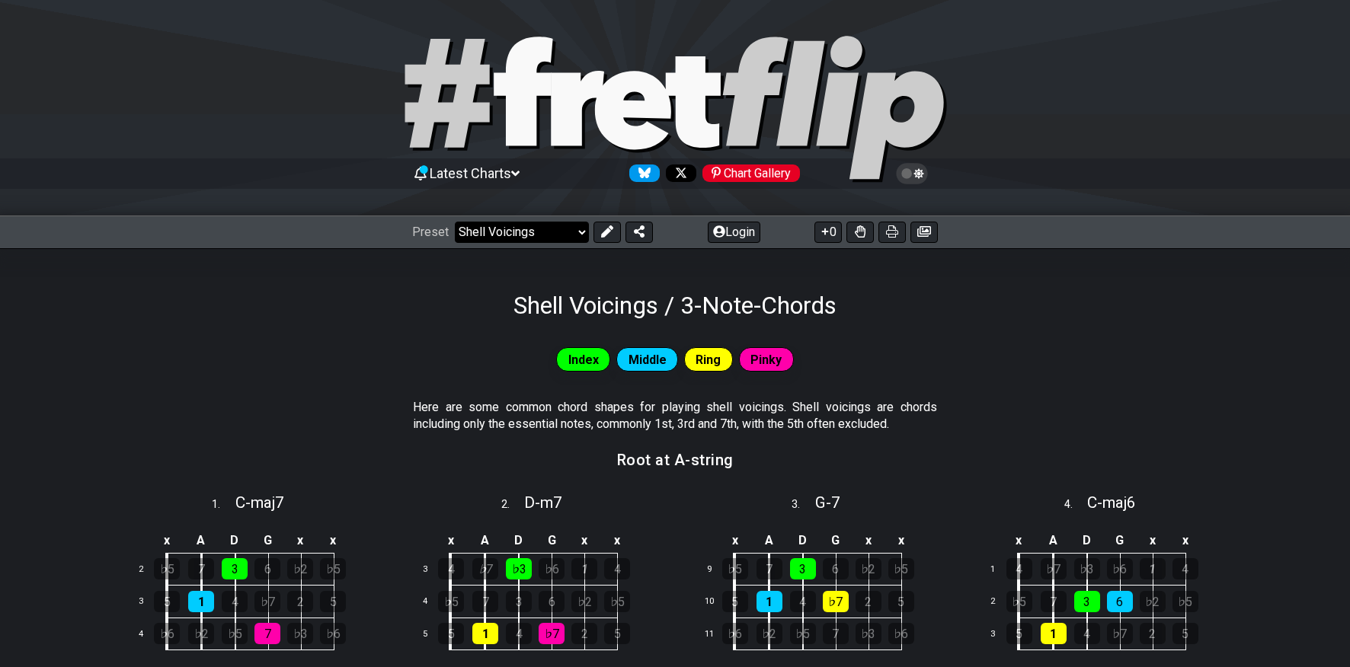
click at [558, 231] on select "Welcome to #fretflip! Initial Preset Custom Preset Minor Pentatonic Major Penta…" at bounding box center [522, 232] width 134 height 21
click at [455, 222] on select "Welcome to #fretflip! Initial Preset Custom Preset Minor Pentatonic Major Penta…" at bounding box center [522, 232] width 134 height 21
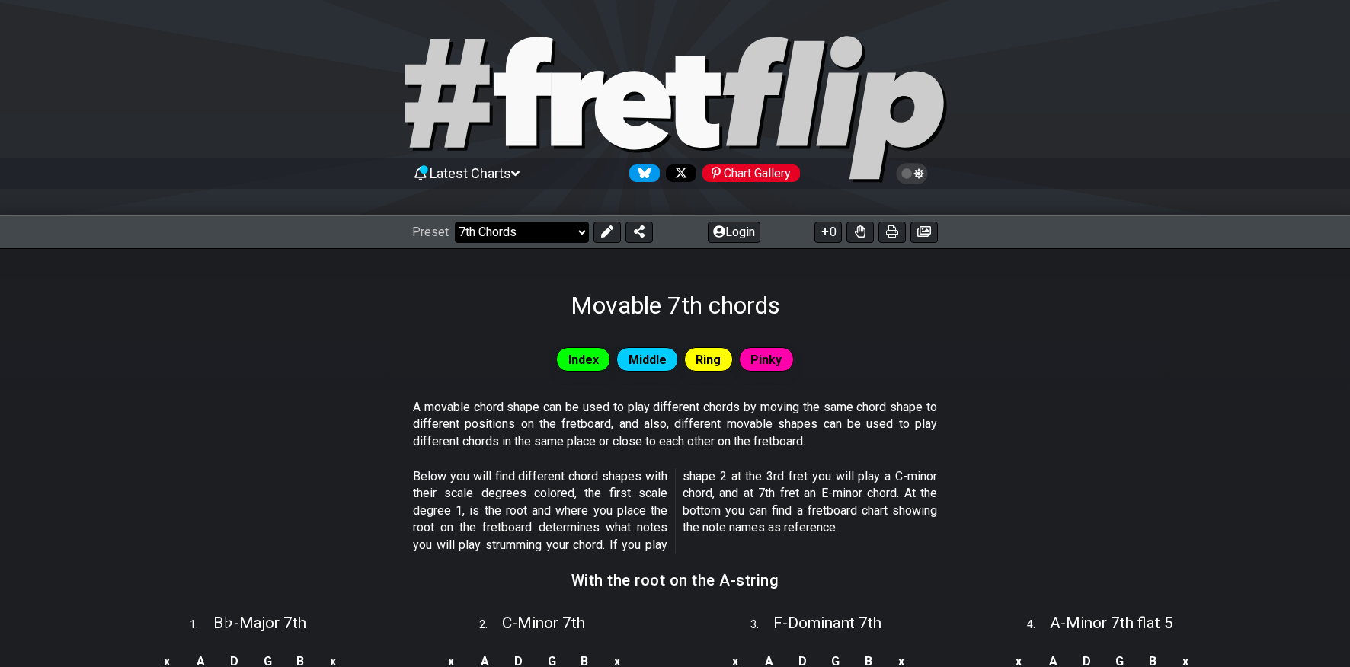
click at [567, 238] on select "Welcome to #fretflip! Initial Preset Custom Preset Minor Pentatonic Major Penta…" at bounding box center [522, 232] width 134 height 21
click at [455, 222] on select "Welcome to #fretflip! Initial Preset Custom Preset Minor Pentatonic Major Penta…" at bounding box center [522, 232] width 134 height 21
select select "/minor-pentatonic"
select select "C"
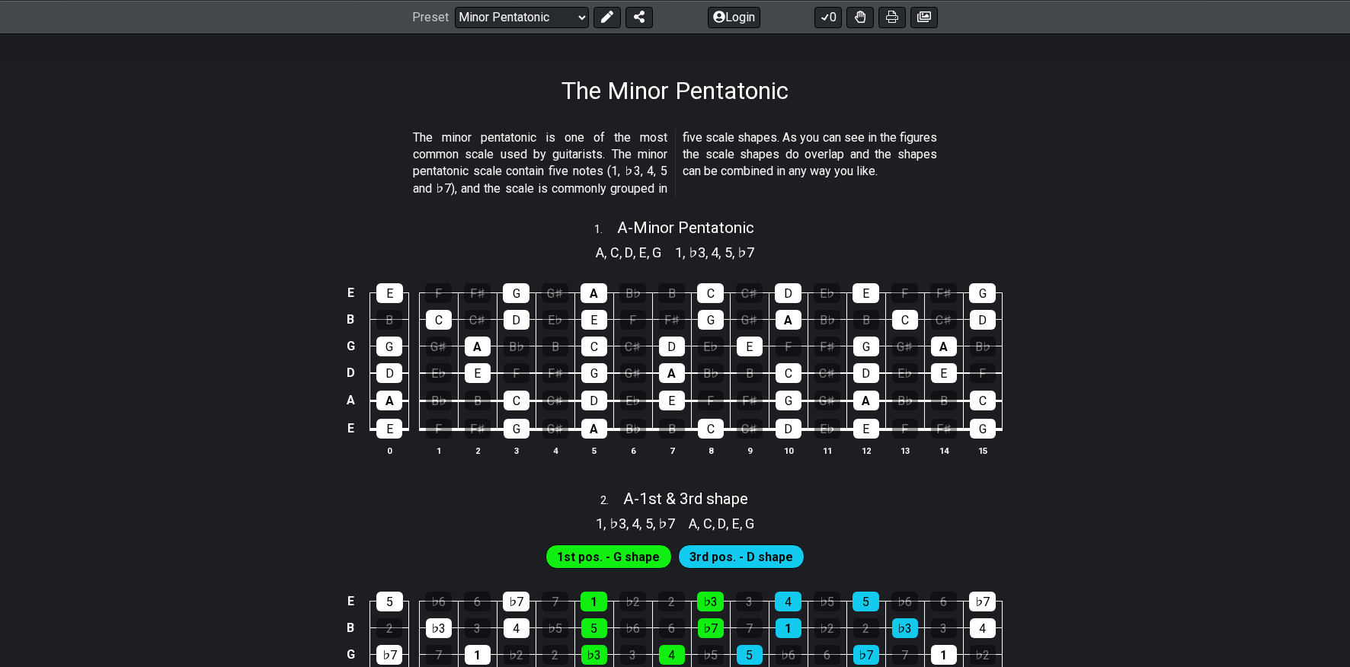
scroll to position [216, 0]
